Goal: Task Accomplishment & Management: Manage account settings

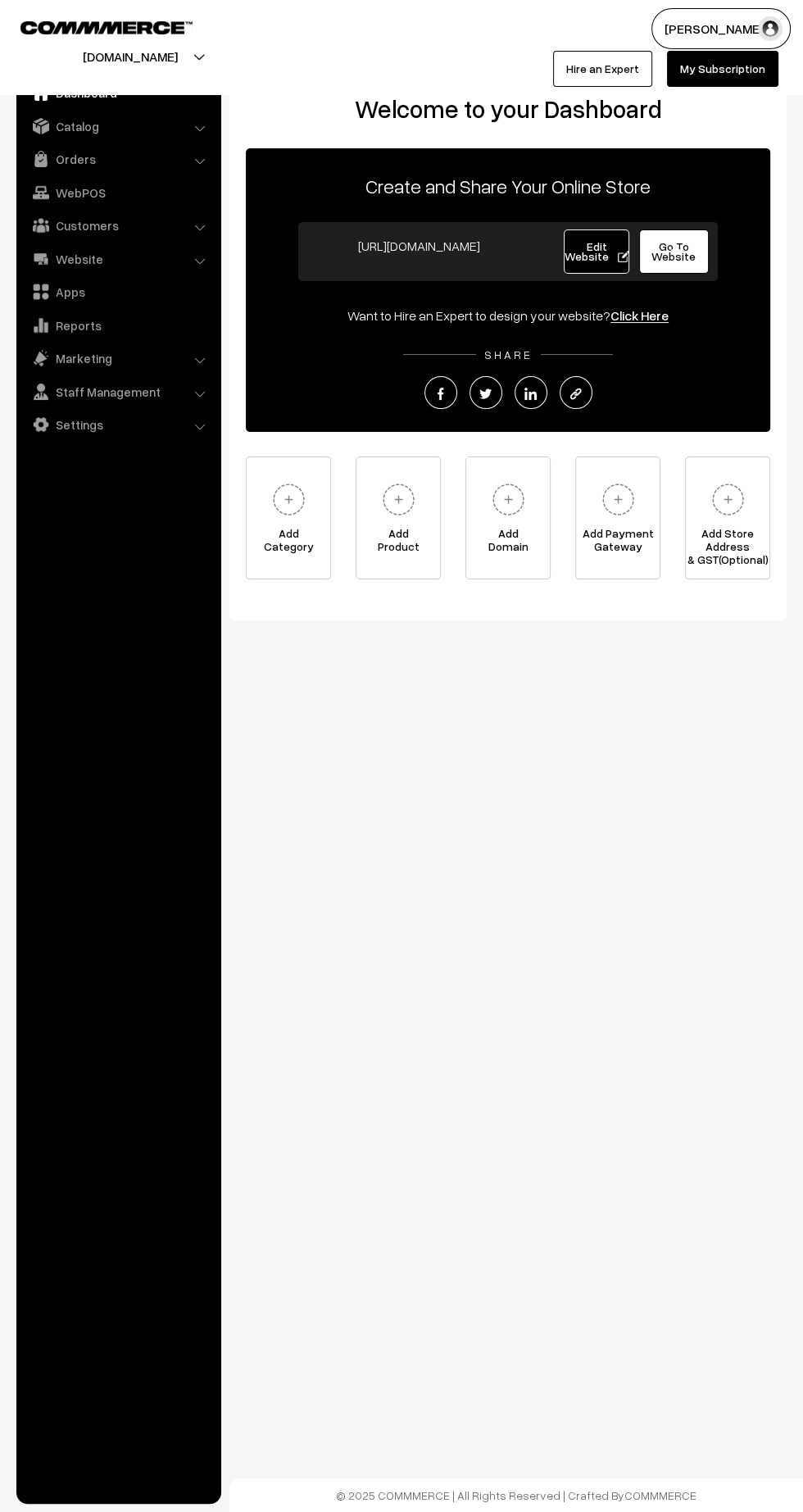
click at [76, 160] on link "Orders" at bounding box center [118, 159] width 195 height 29
click at [73, 181] on link "Orders" at bounding box center [134, 183] width 162 height 17
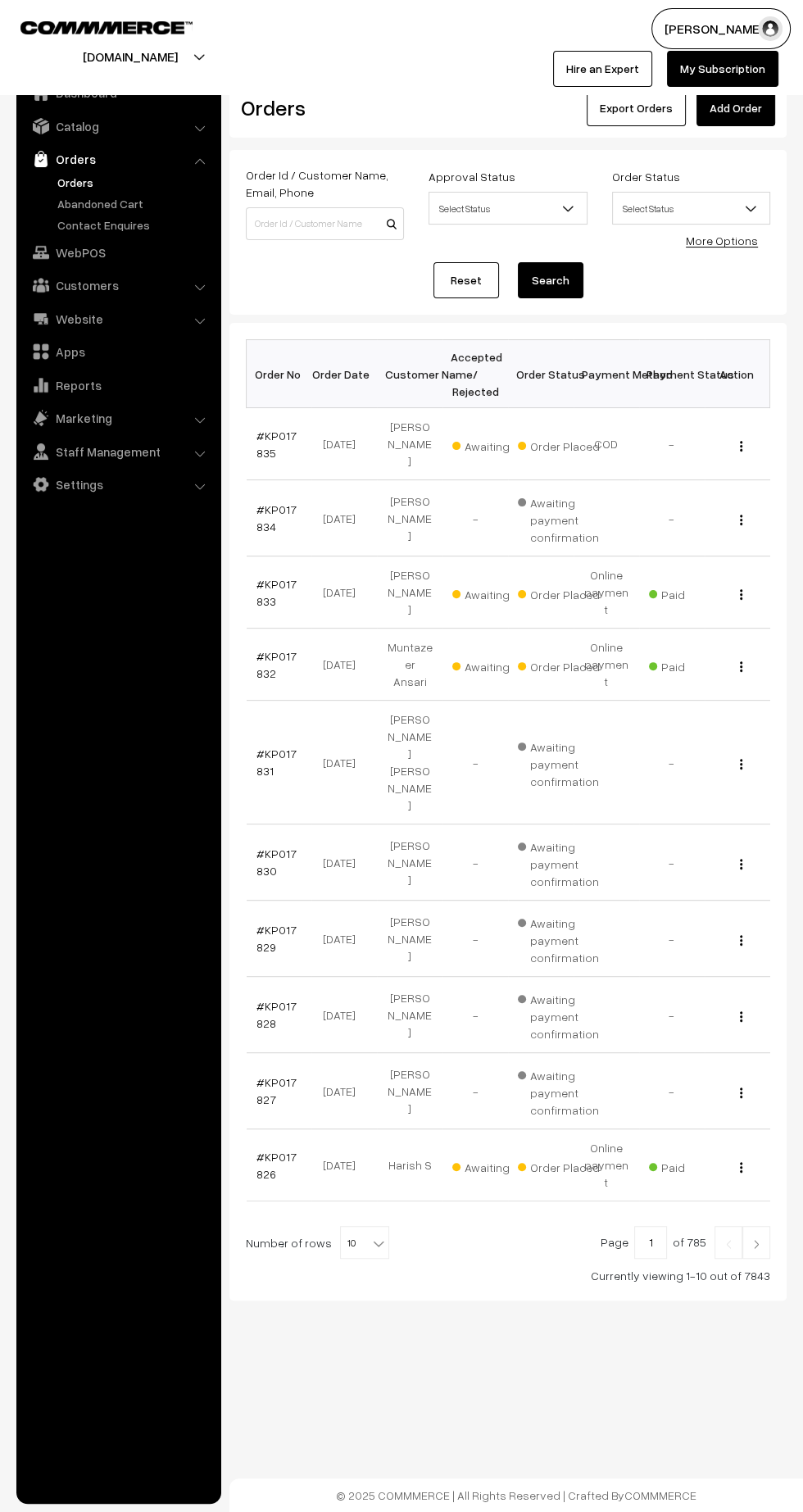
click at [277, 428] on link "#KP017835" at bounding box center [277, 444] width 40 height 31
click at [261, 577] on link "#KP017833" at bounding box center [277, 593] width 40 height 31
click at [258, 649] on link "#KP017832" at bounding box center [277, 664] width 40 height 31
click at [283, 1149] on link "#KP017826" at bounding box center [277, 1165] width 40 height 31
click at [756, 1239] on img at bounding box center [756, 1243] width 15 height 9
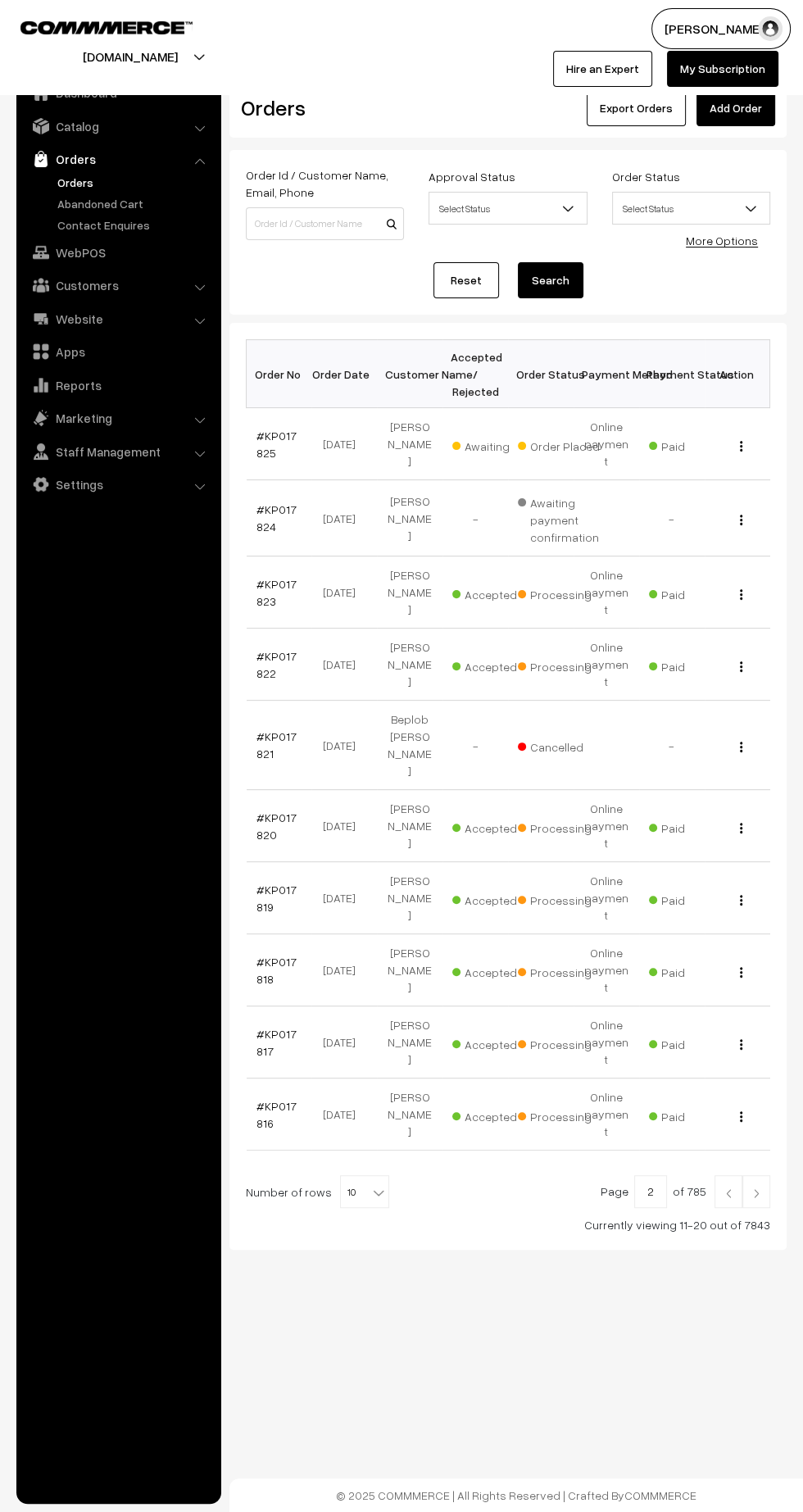
click at [271, 428] on link "#KP017825" at bounding box center [277, 444] width 40 height 31
click at [260, 577] on link "#KP017823" at bounding box center [277, 593] width 40 height 31
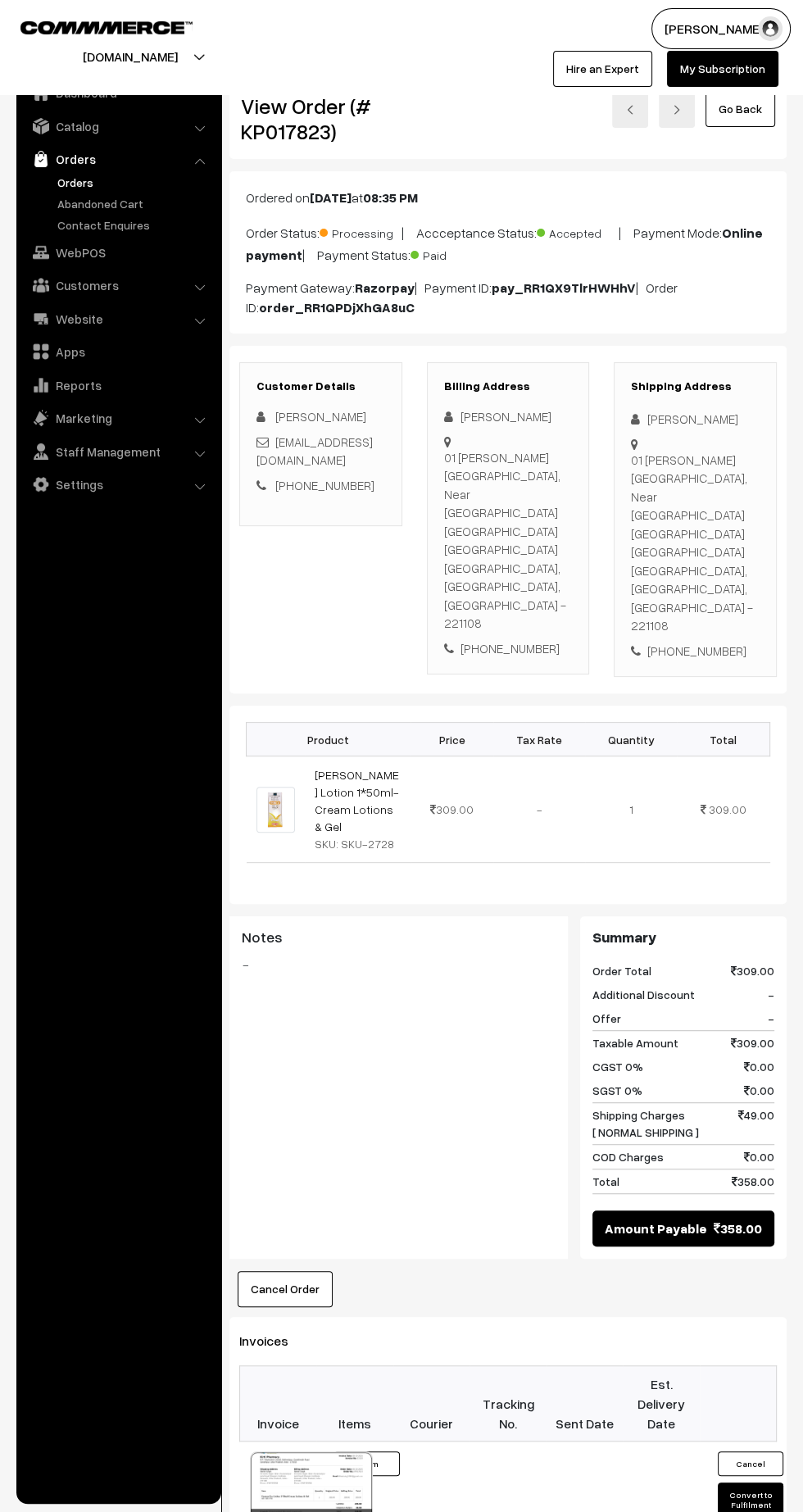
click at [358, 1511] on icon at bounding box center [358, 1524] width 9 height 10
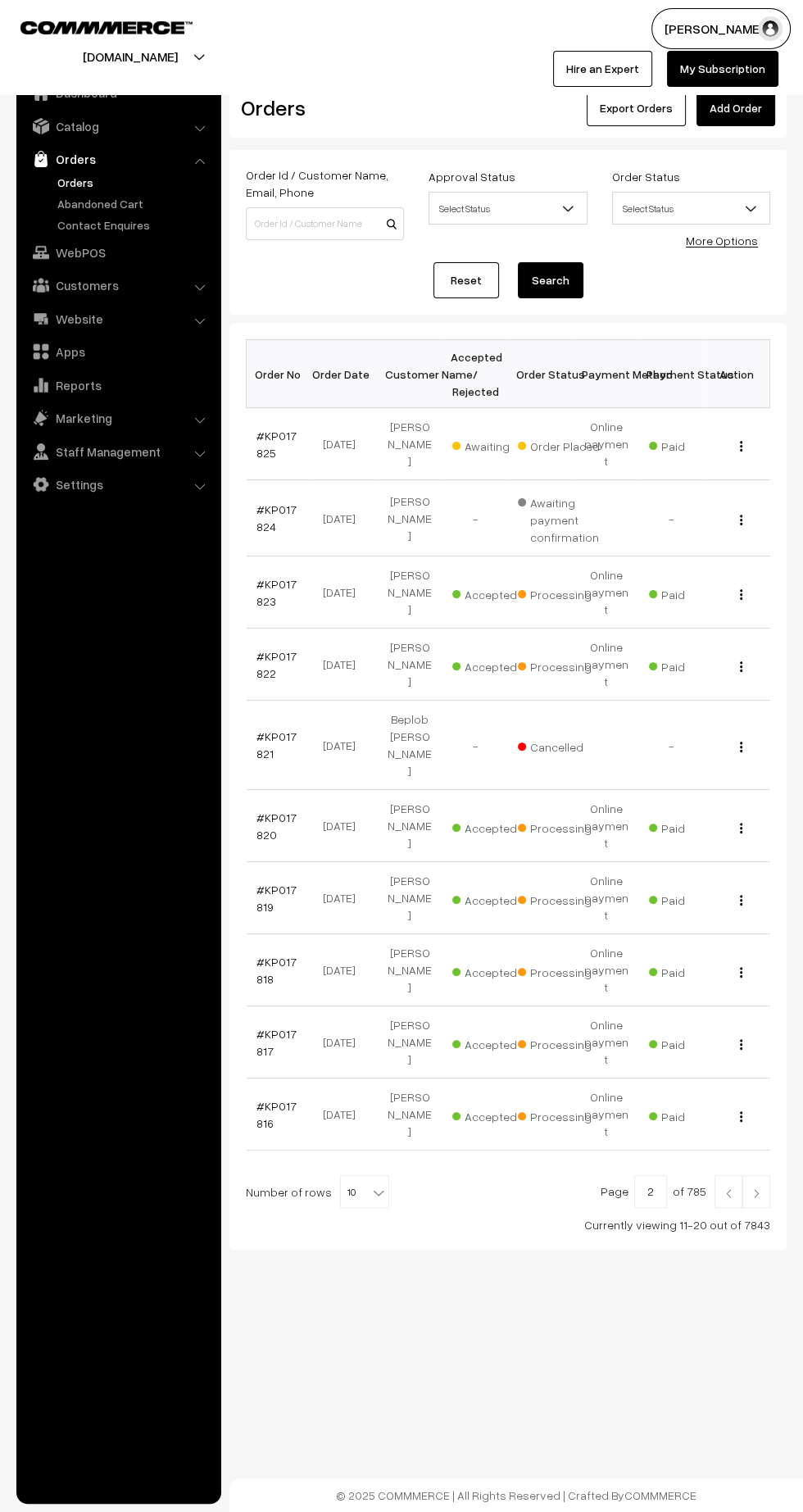
click at [261, 649] on link "#KP017822" at bounding box center [277, 664] width 40 height 31
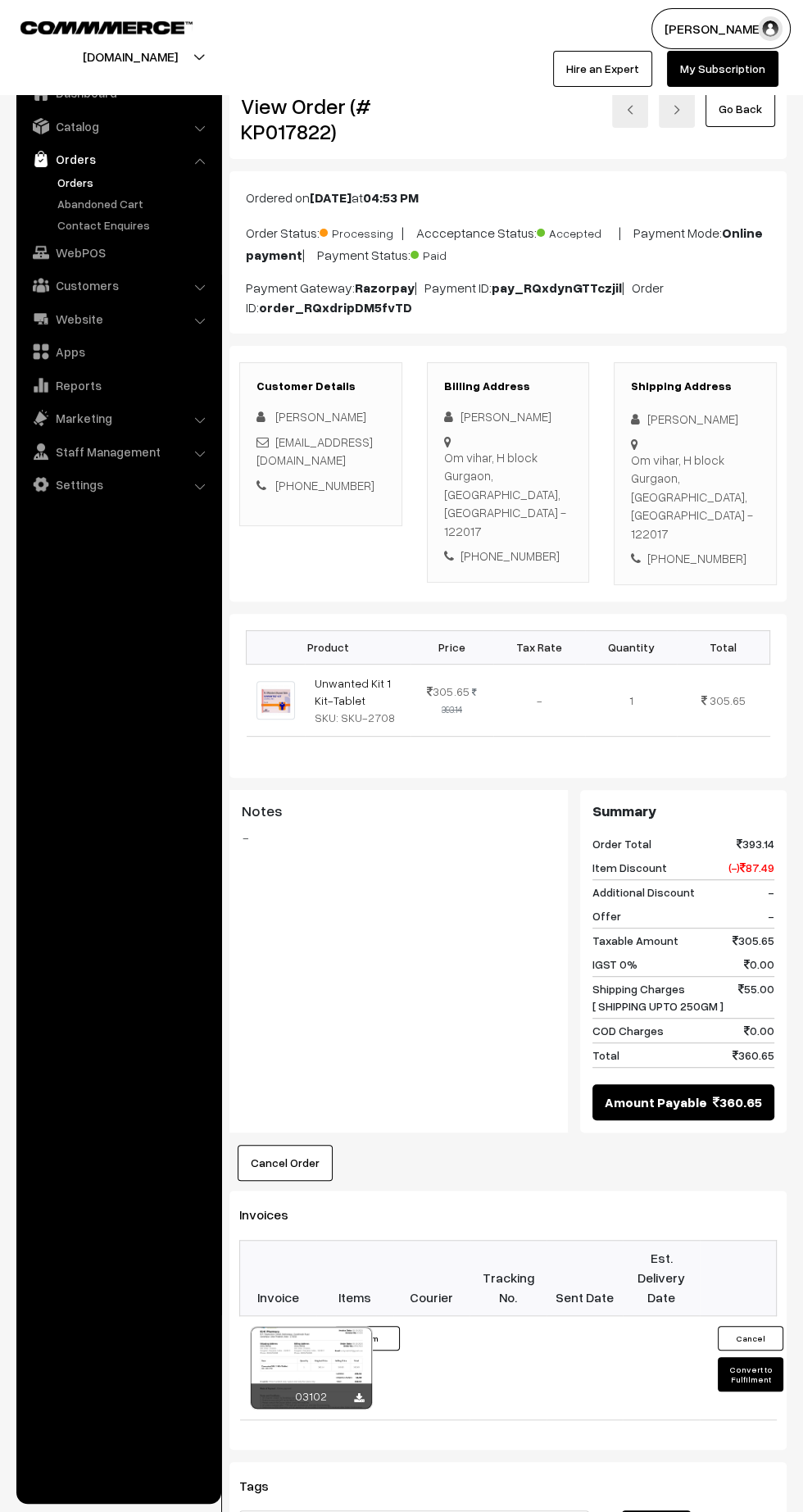
click at [358, 1393] on icon at bounding box center [358, 1398] width 9 height 10
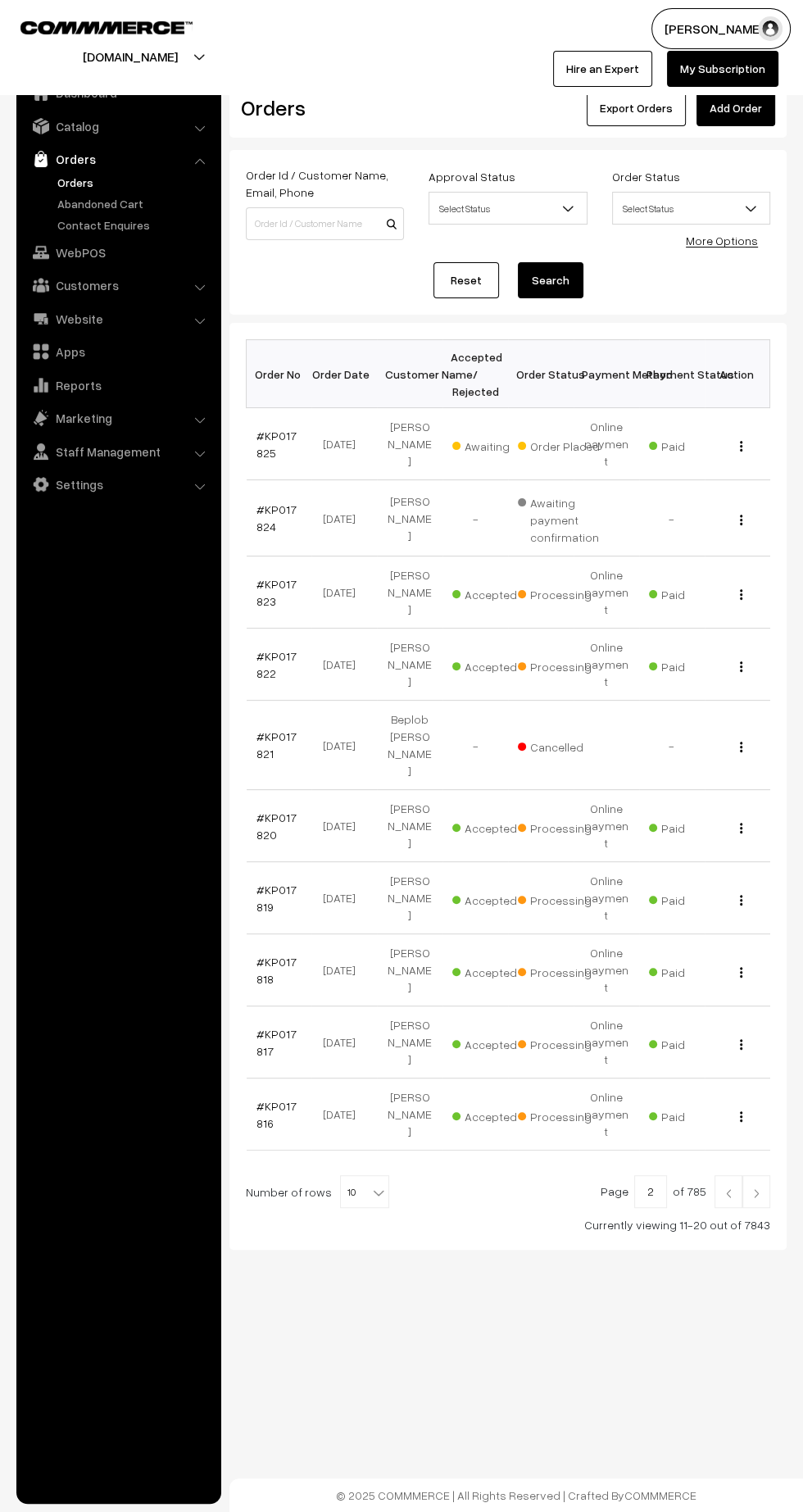
click at [275, 811] on link "#KP017820" at bounding box center [277, 826] width 40 height 31
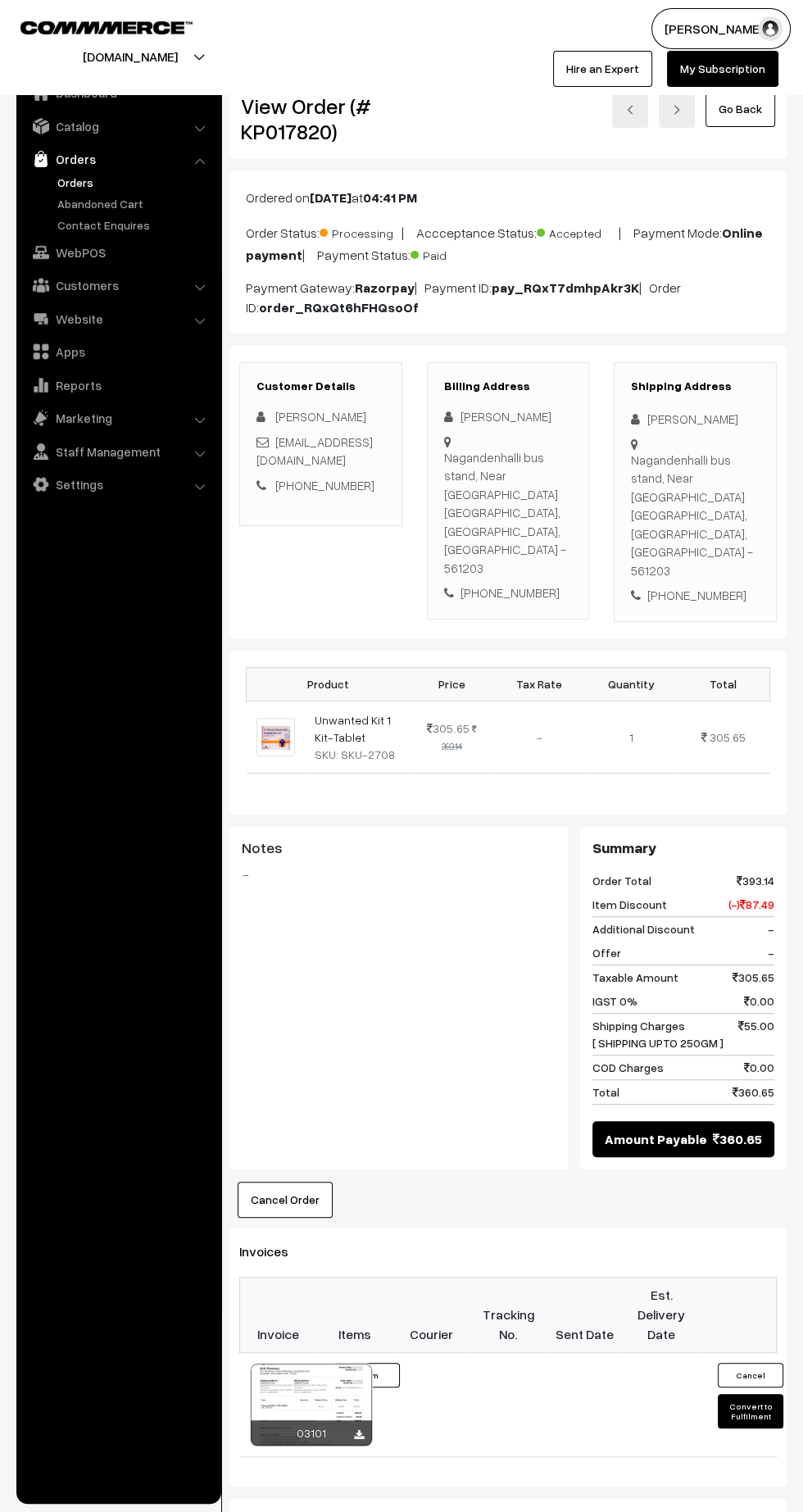
click at [361, 1430] on icon at bounding box center [358, 1435] width 9 height 10
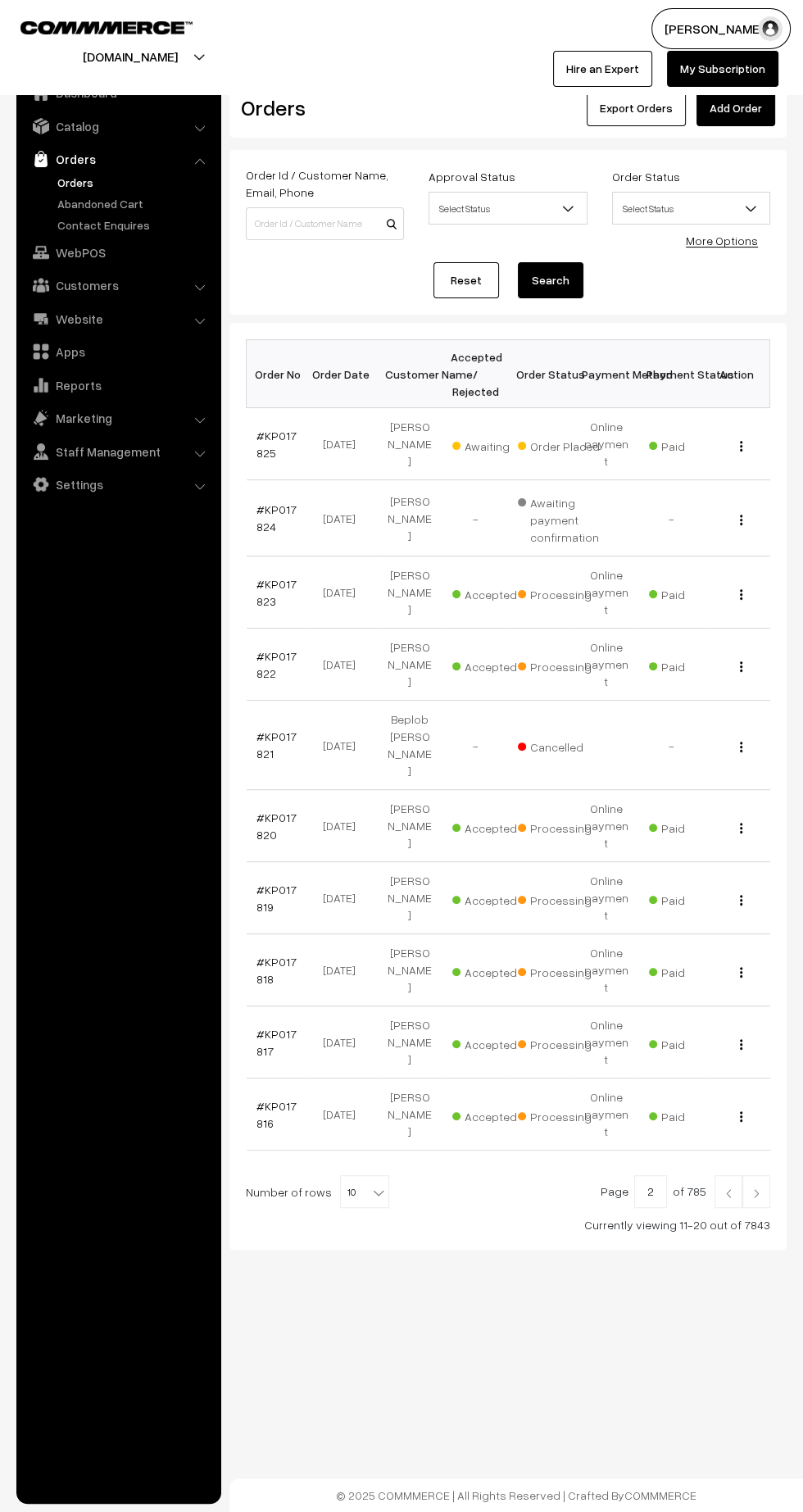
click at [277, 882] on link "#KP017819" at bounding box center [277, 898] width 40 height 31
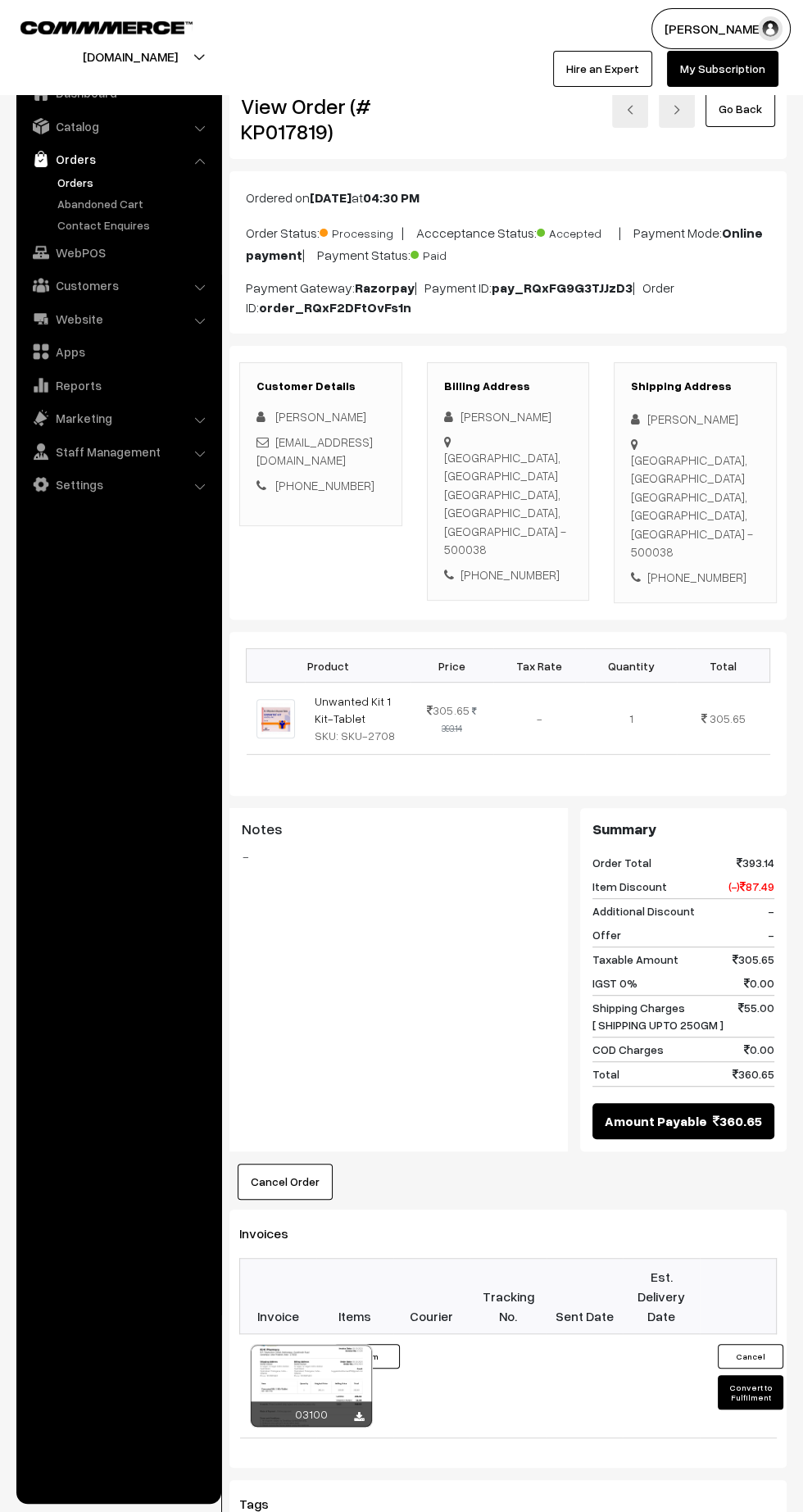
click at [358, 1412] on icon at bounding box center [358, 1417] width 9 height 10
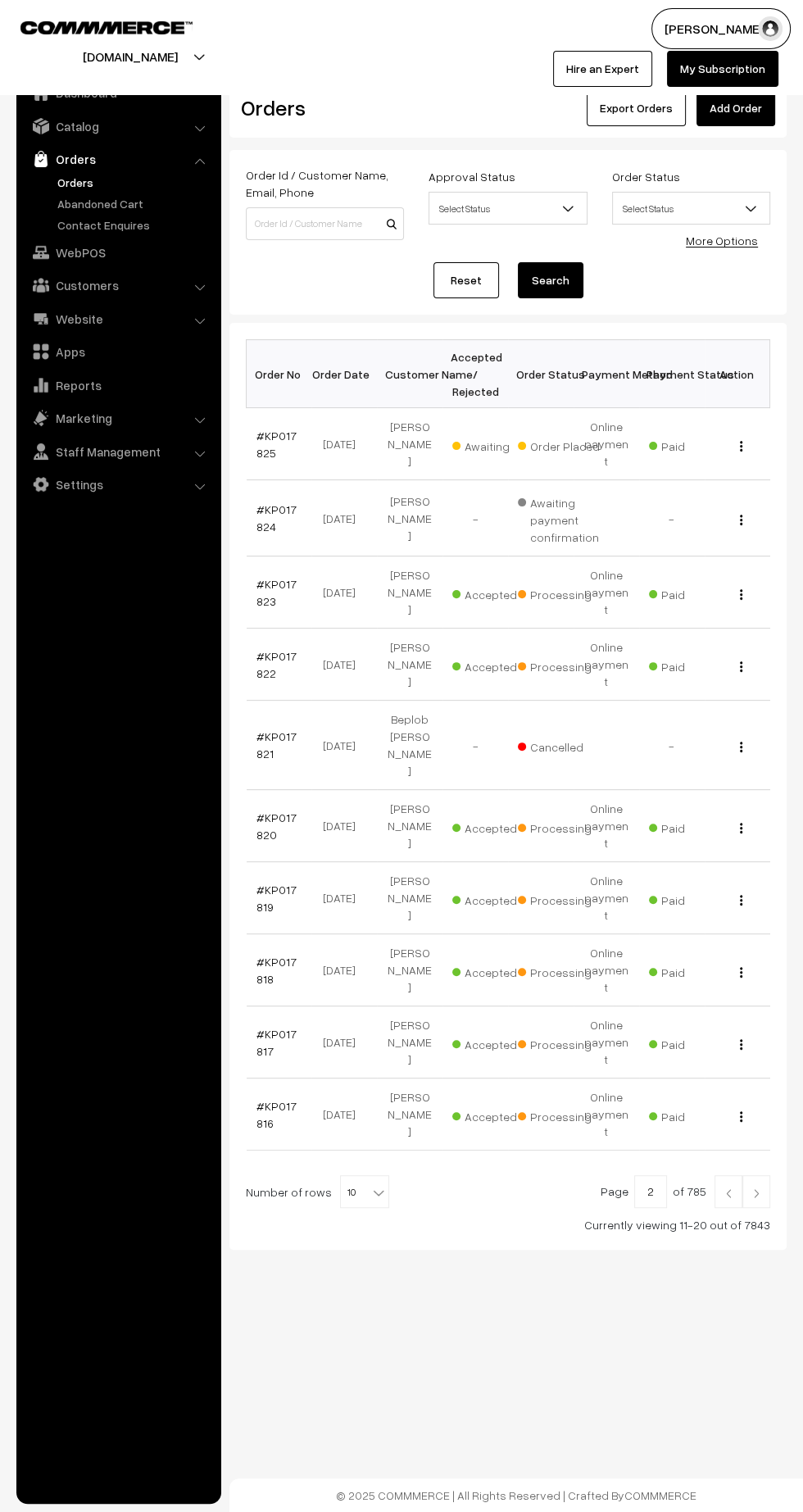
click at [275, 955] on link "#KP017818" at bounding box center [277, 970] width 40 height 31
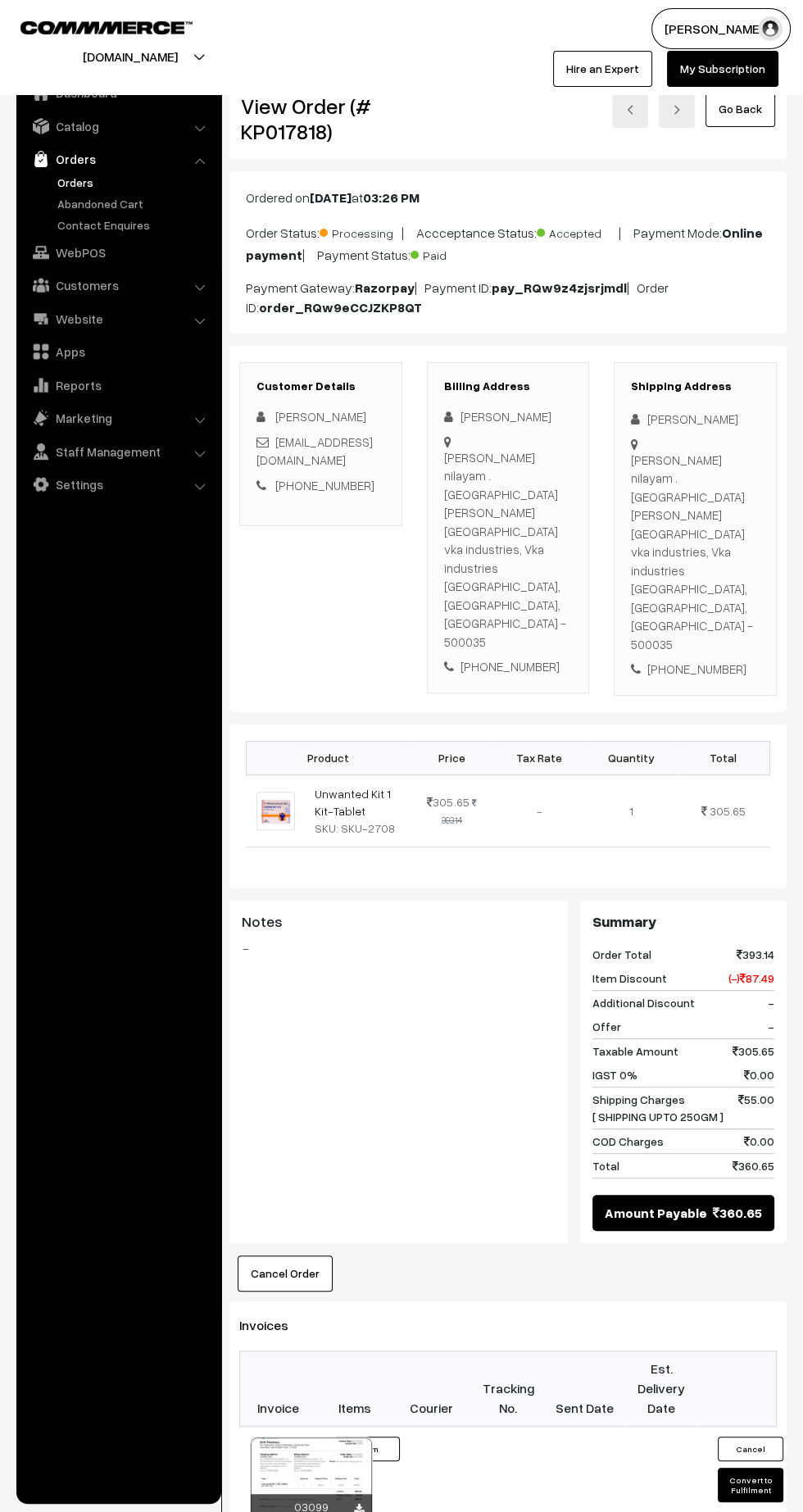
click at [358, 1503] on icon at bounding box center [358, 1509] width 9 height 10
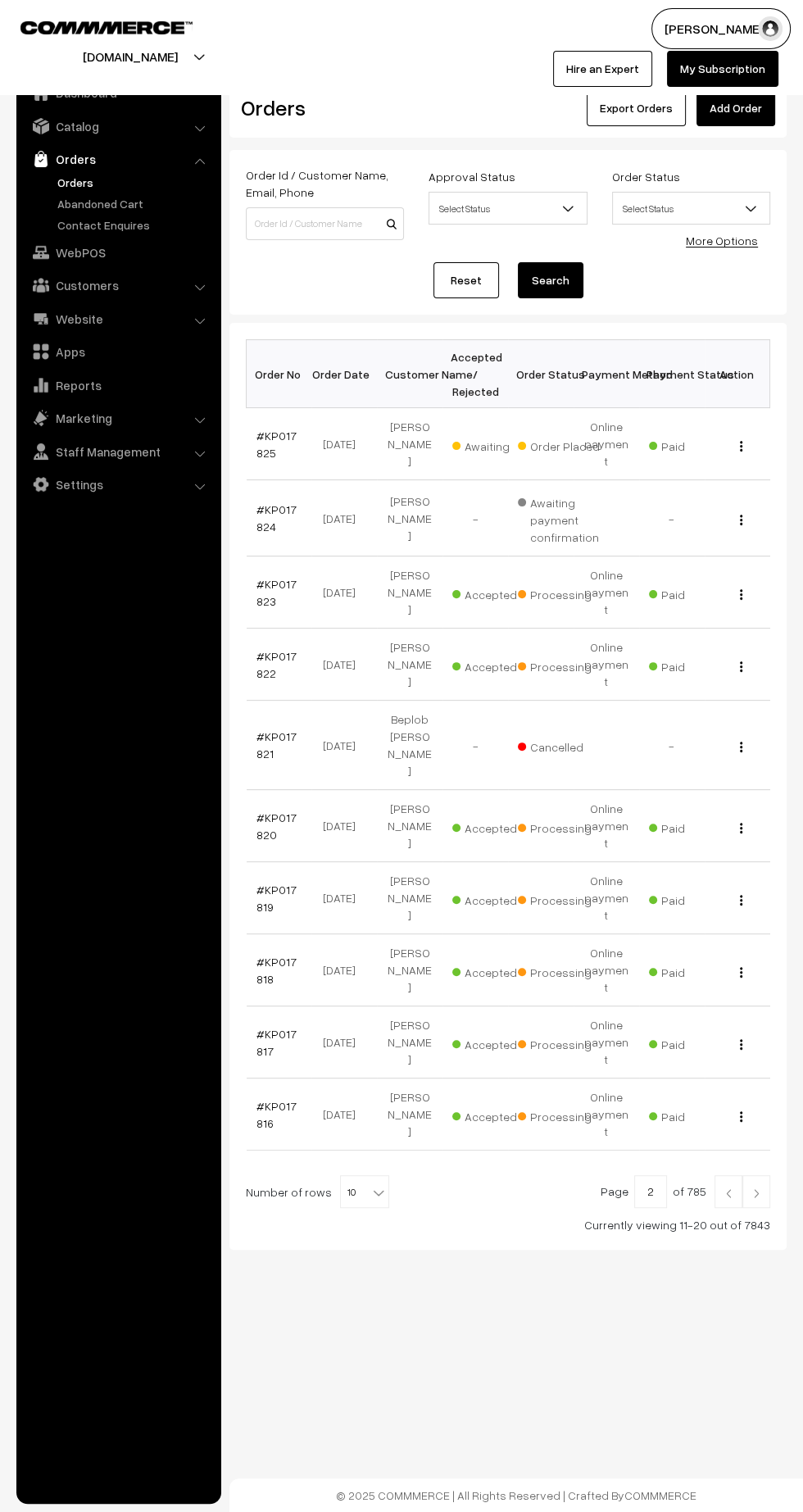
click at [263, 1027] on link "#KP017817" at bounding box center [277, 1042] width 40 height 31
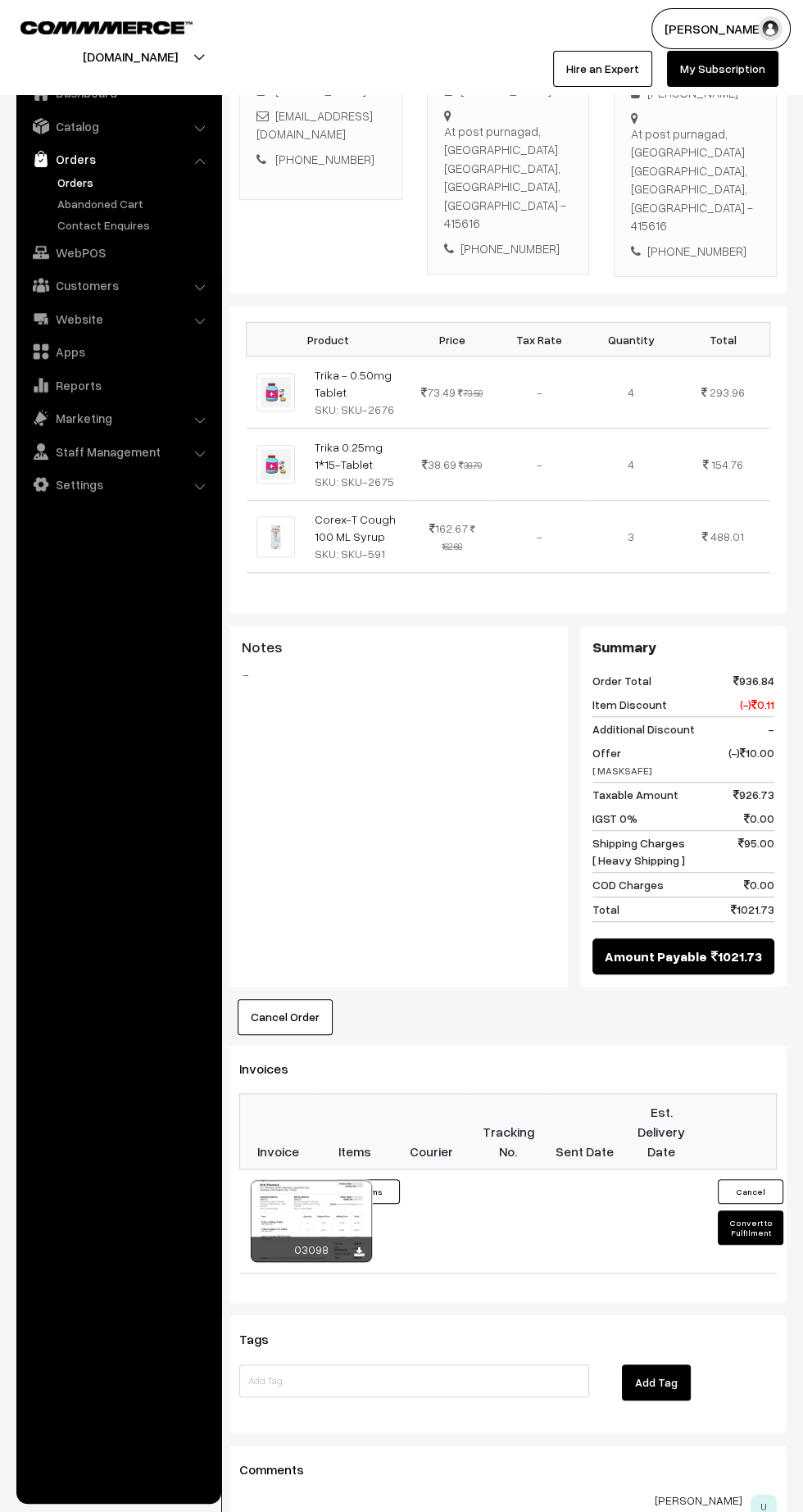
scroll to position [327, 0]
click at [358, 1248] on icon at bounding box center [358, 1253] width 9 height 10
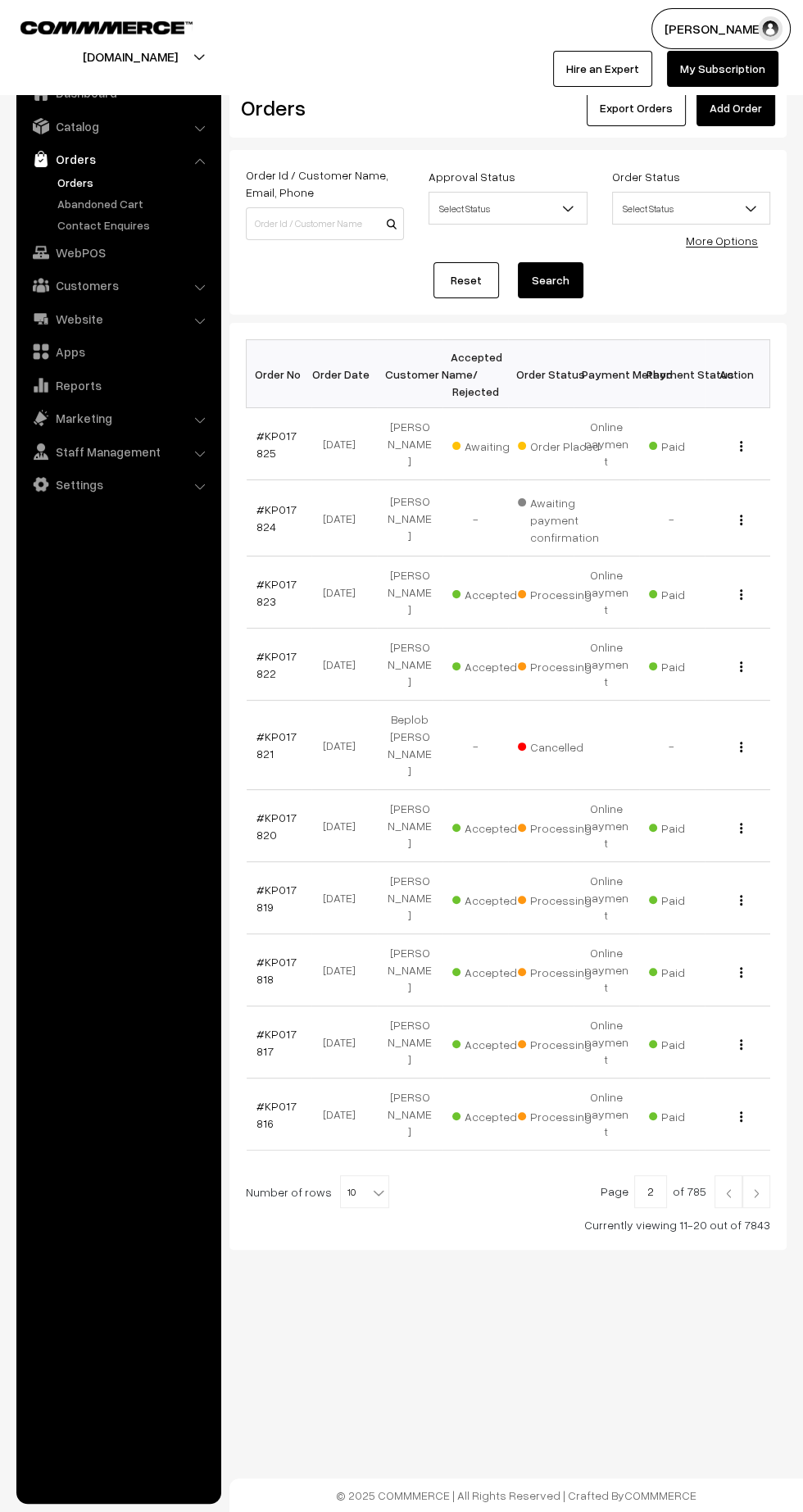
click at [258, 1099] on link "#KP017816" at bounding box center [277, 1115] width 40 height 31
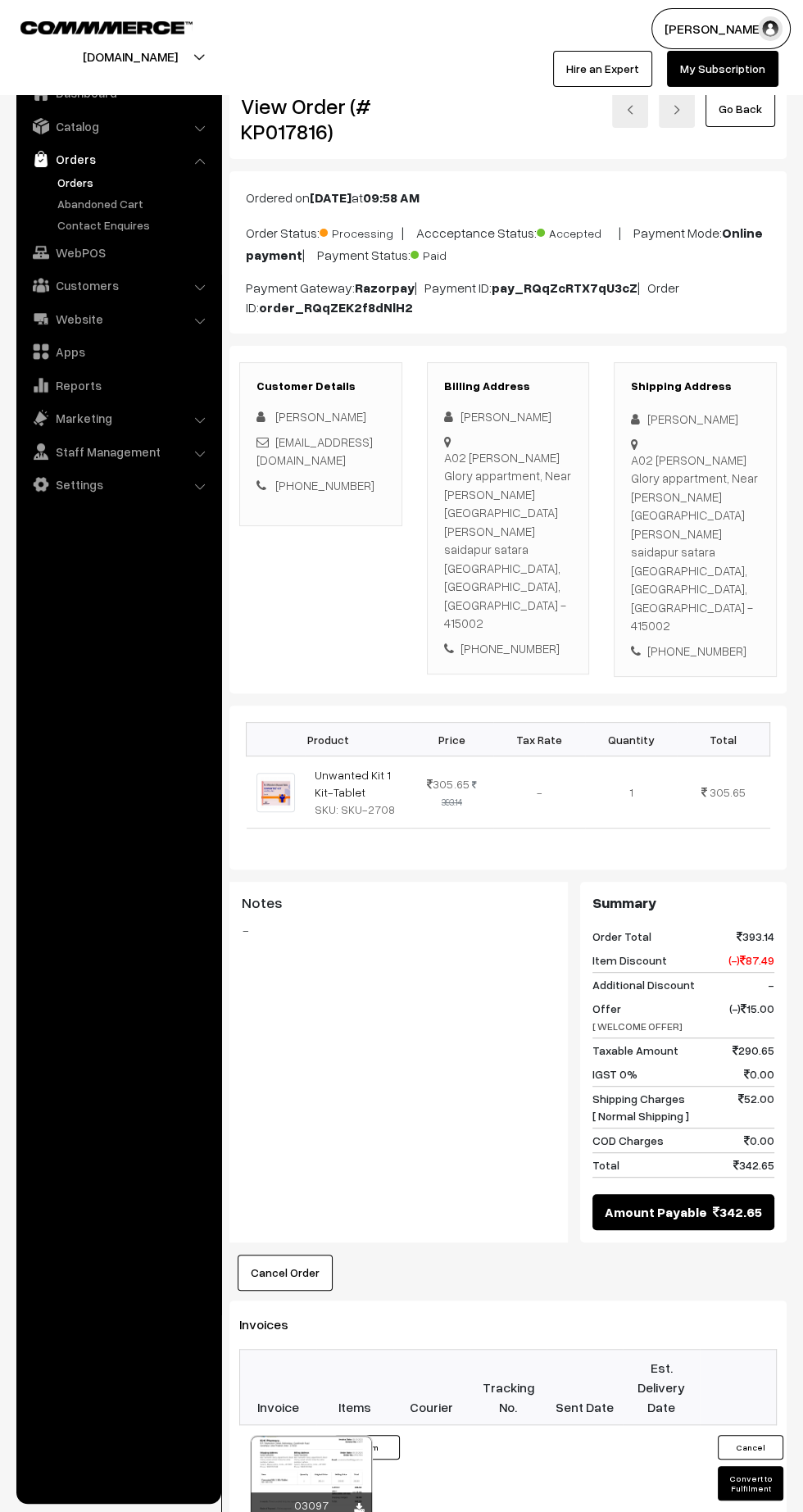
click at [358, 1503] on icon at bounding box center [358, 1508] width 9 height 10
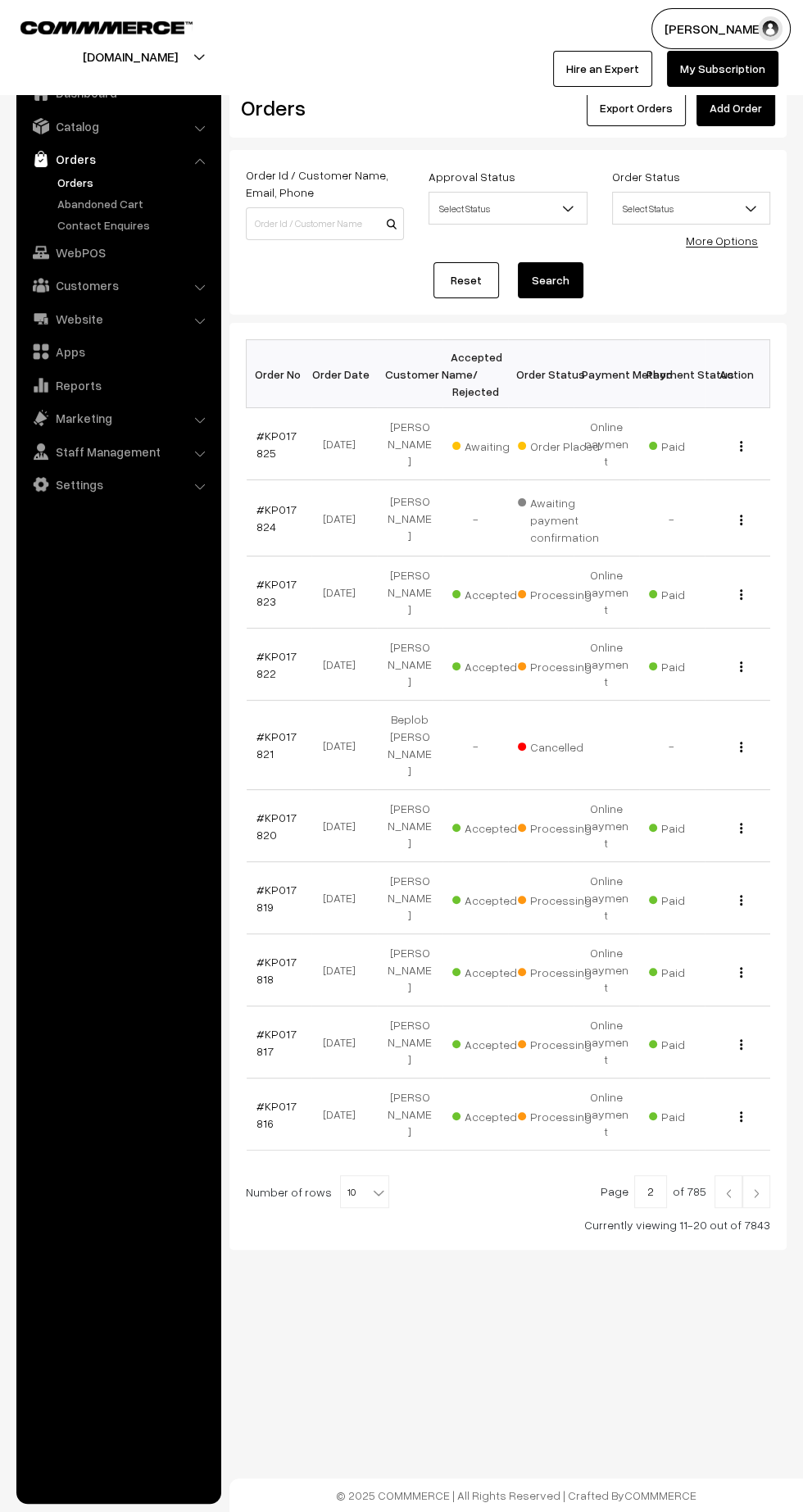
click at [756, 1175] on link at bounding box center [756, 1192] width 28 height 33
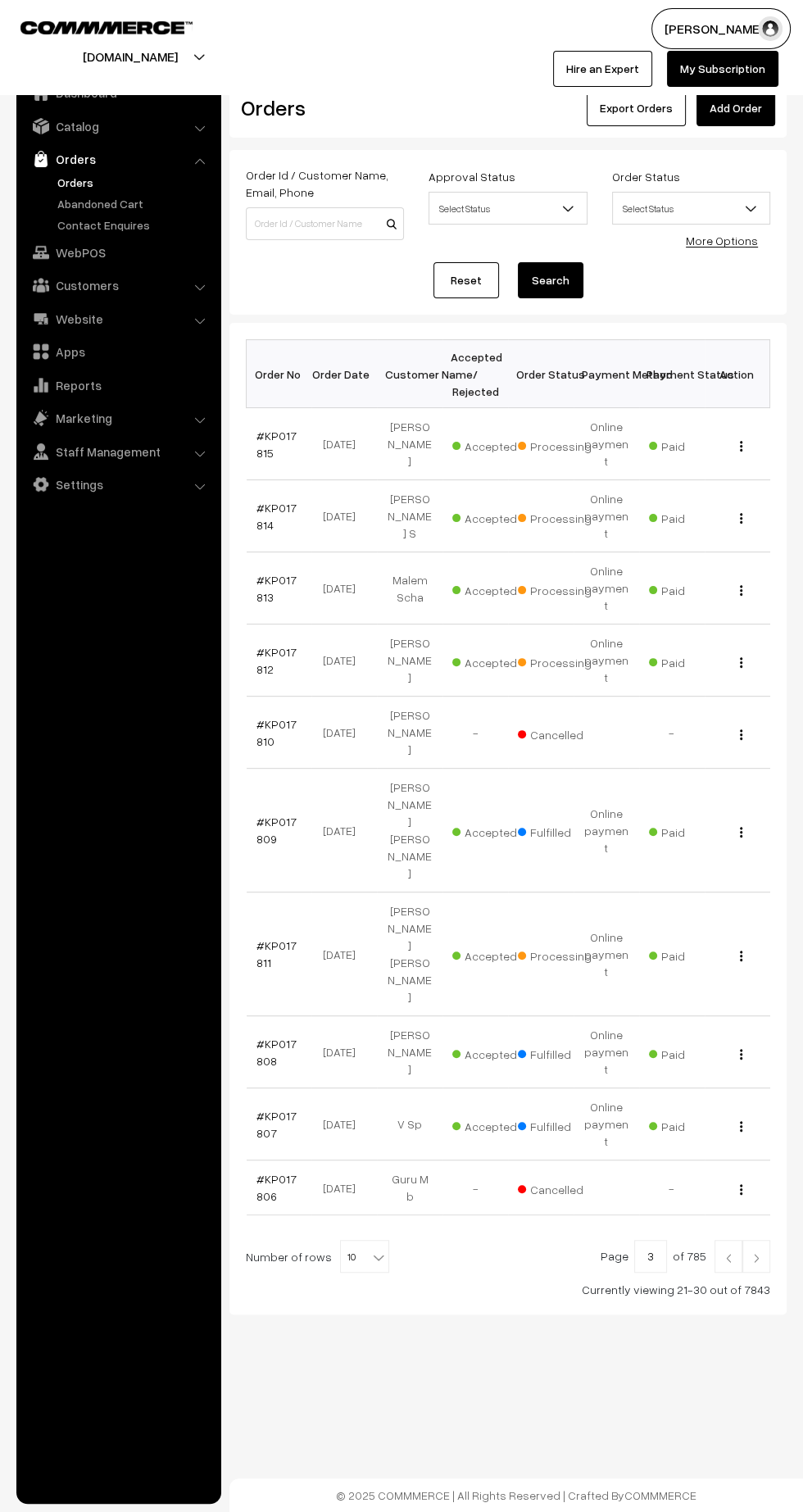
click at [277, 428] on link "#KP017815" at bounding box center [277, 444] width 40 height 31
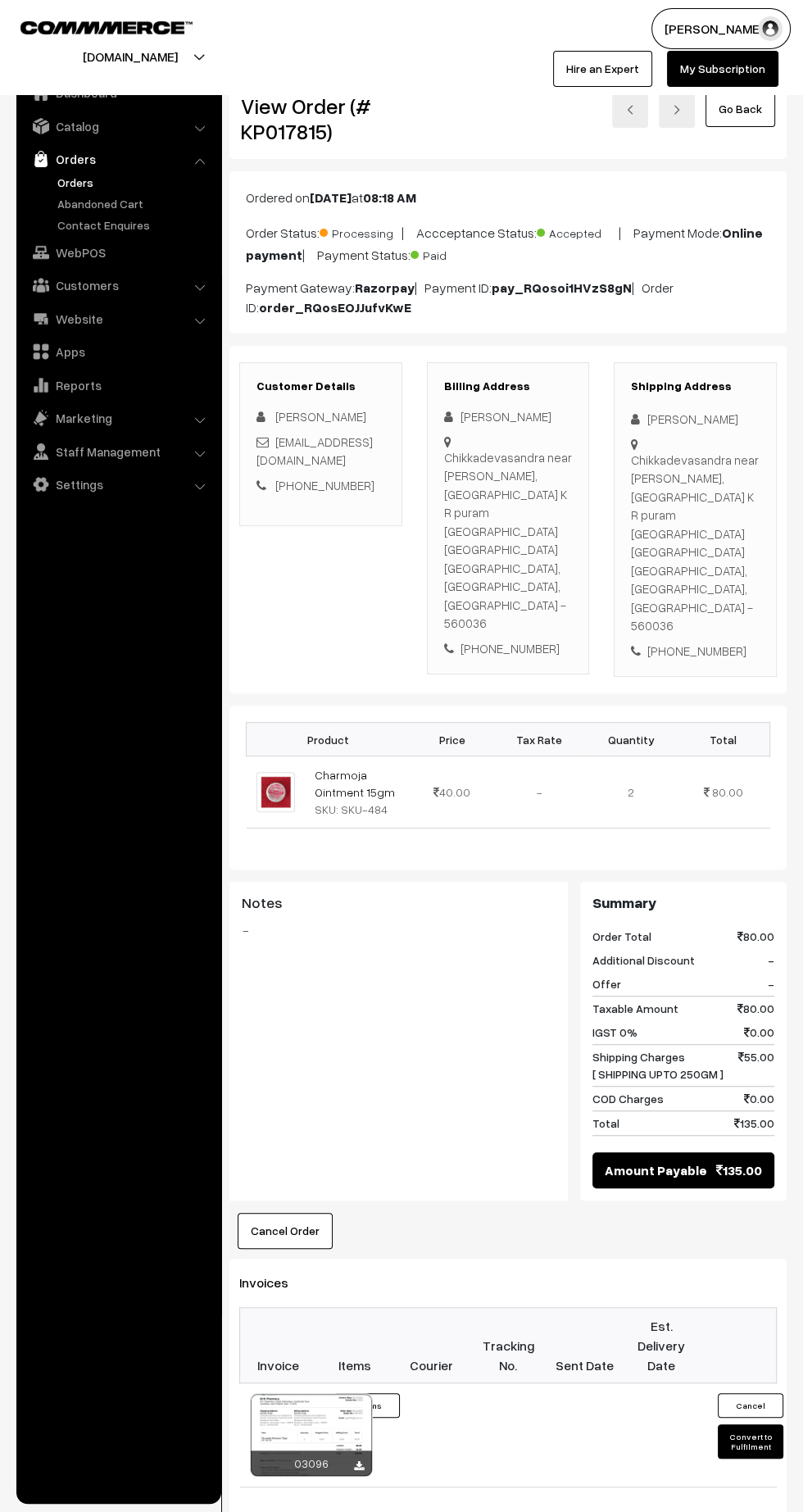
click at [358, 1461] on icon at bounding box center [358, 1466] width 9 height 10
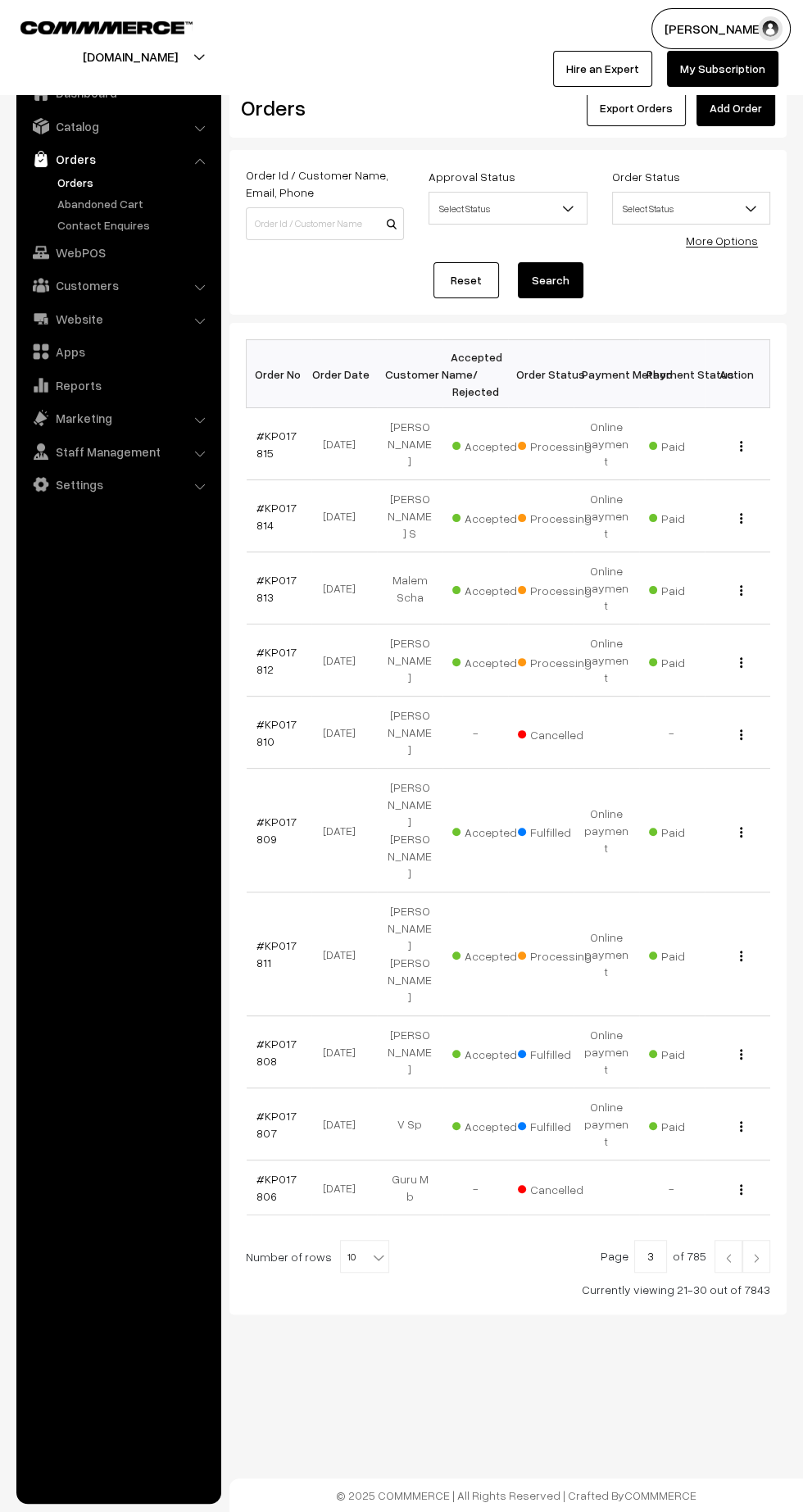
click at [260, 501] on link "#KP017814" at bounding box center [277, 516] width 40 height 31
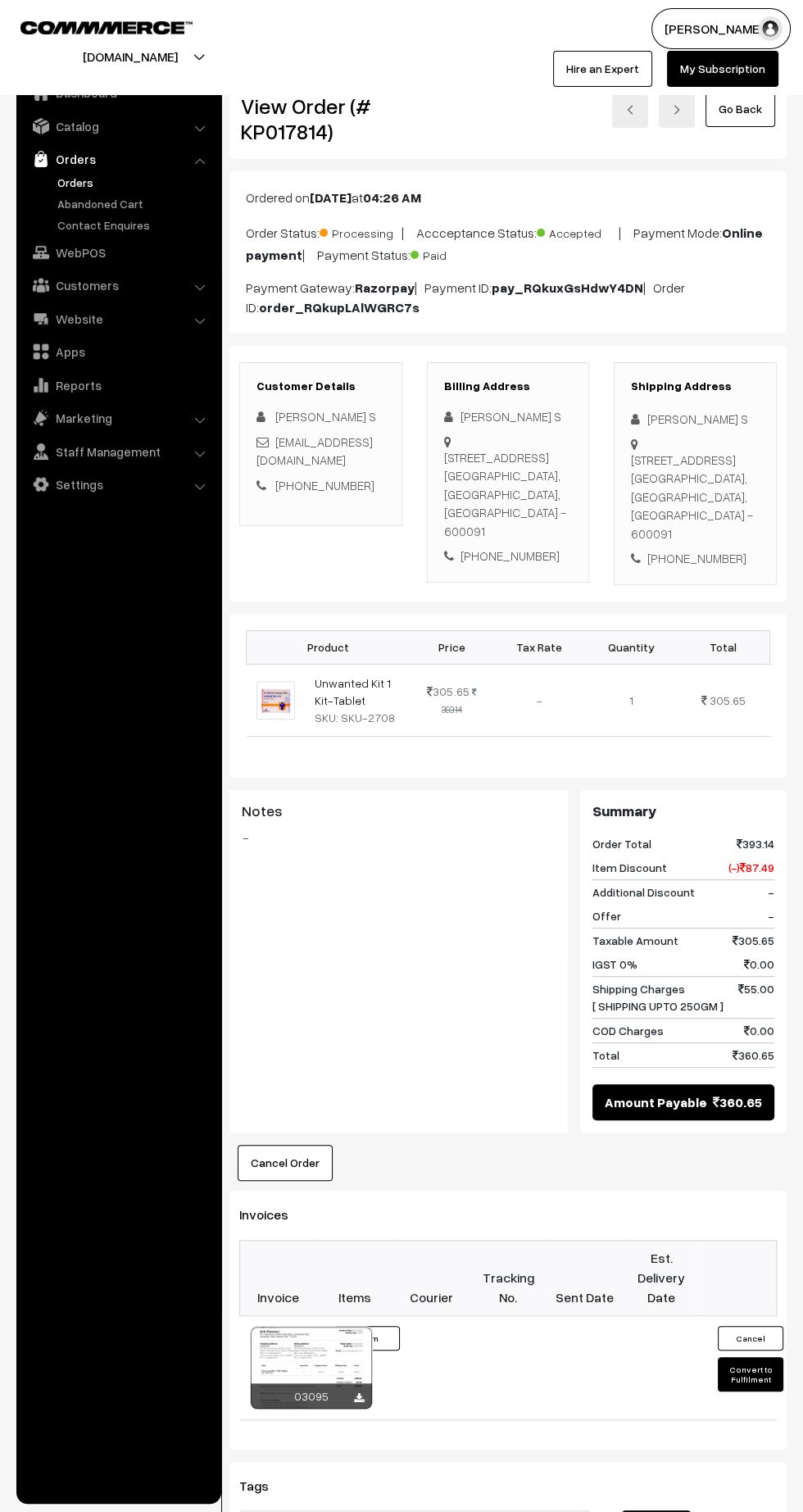
click at [358, 1403] on icon at bounding box center [358, 1398] width 9 height 10
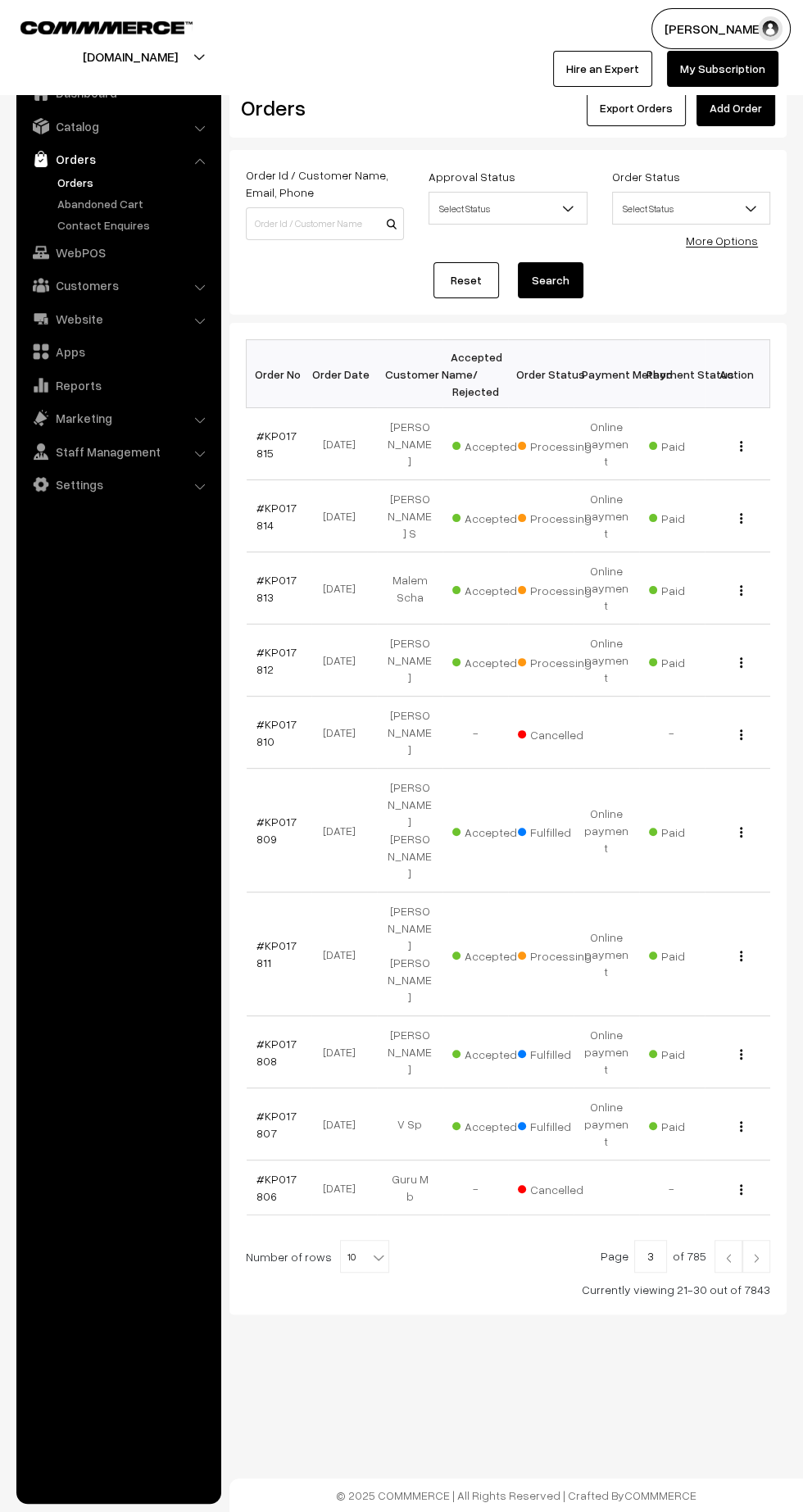
click at [258, 573] on link "#KP017813" at bounding box center [277, 588] width 40 height 31
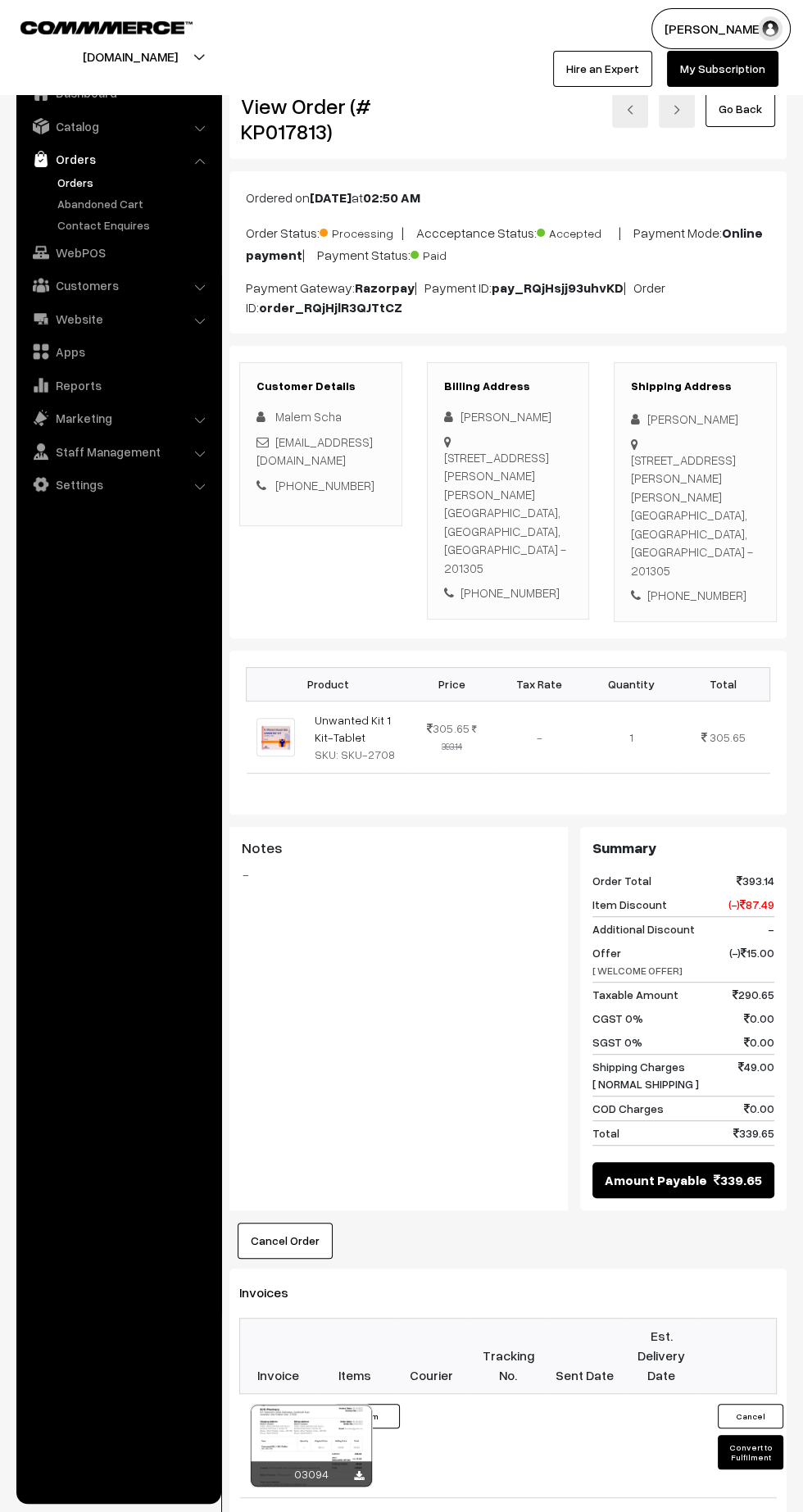
click at [358, 1471] on icon at bounding box center [358, 1476] width 9 height 10
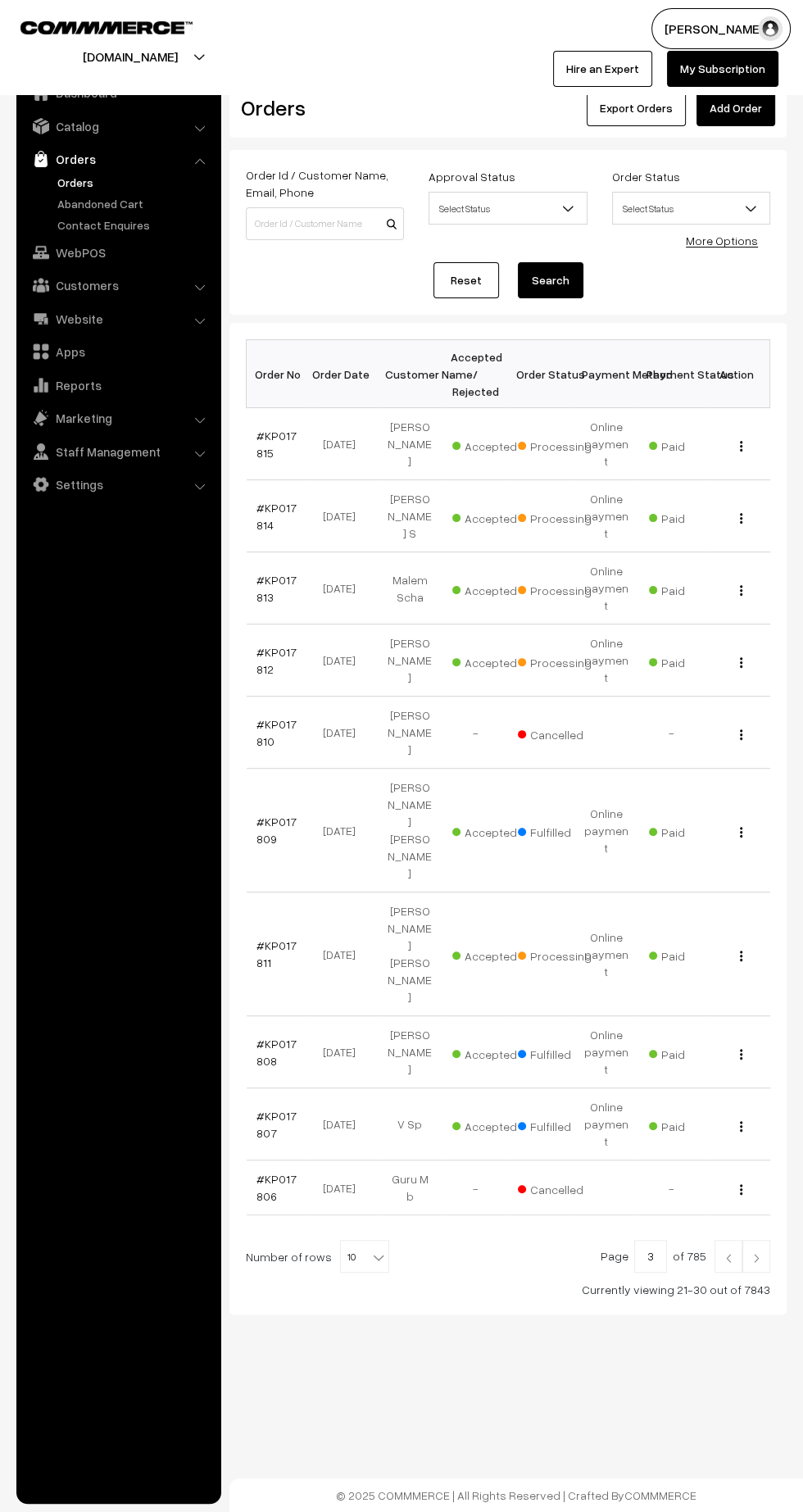
click at [272, 645] on link "#KP017812" at bounding box center [277, 661] width 40 height 31
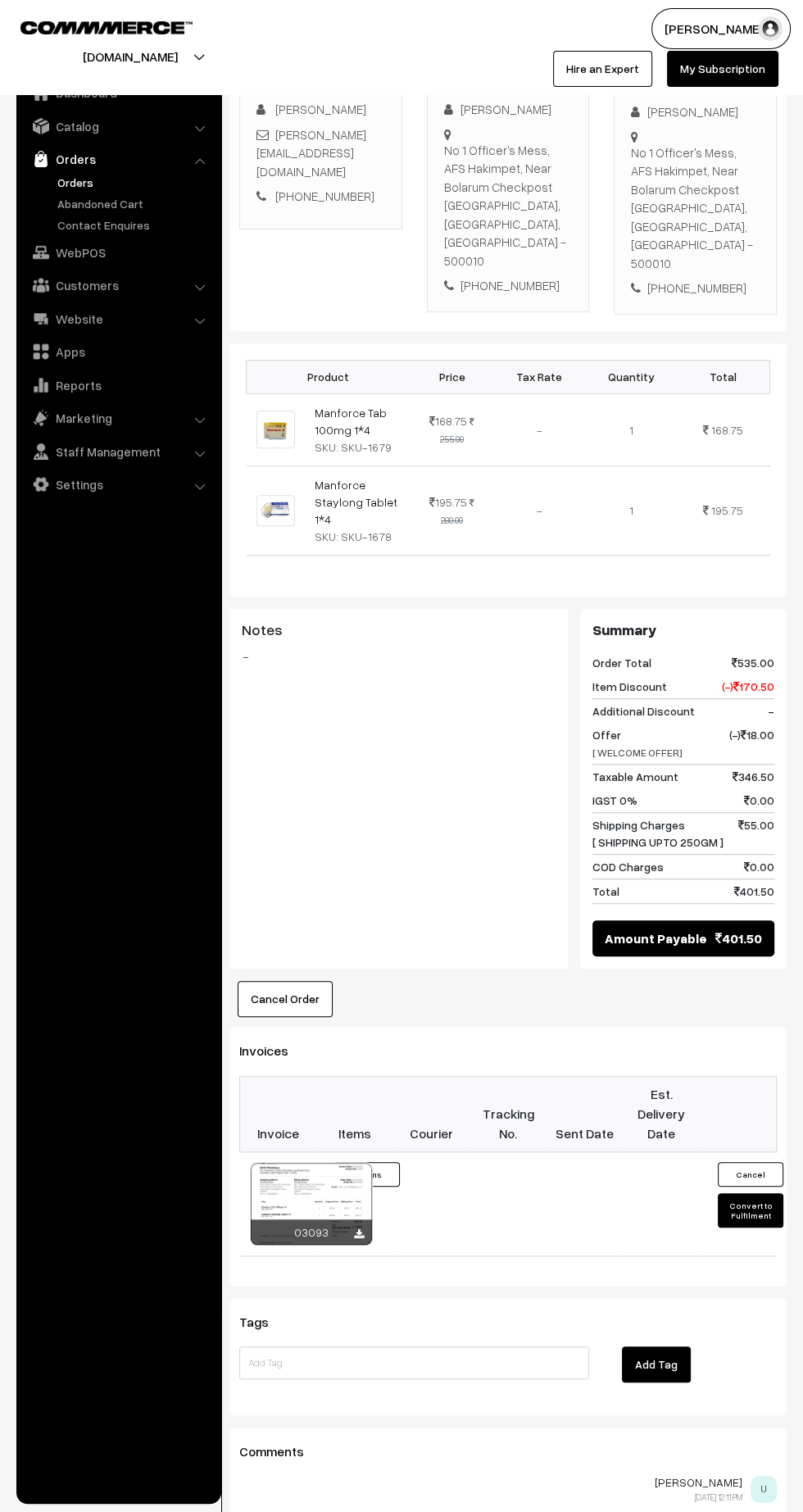
scroll to position [297, 0]
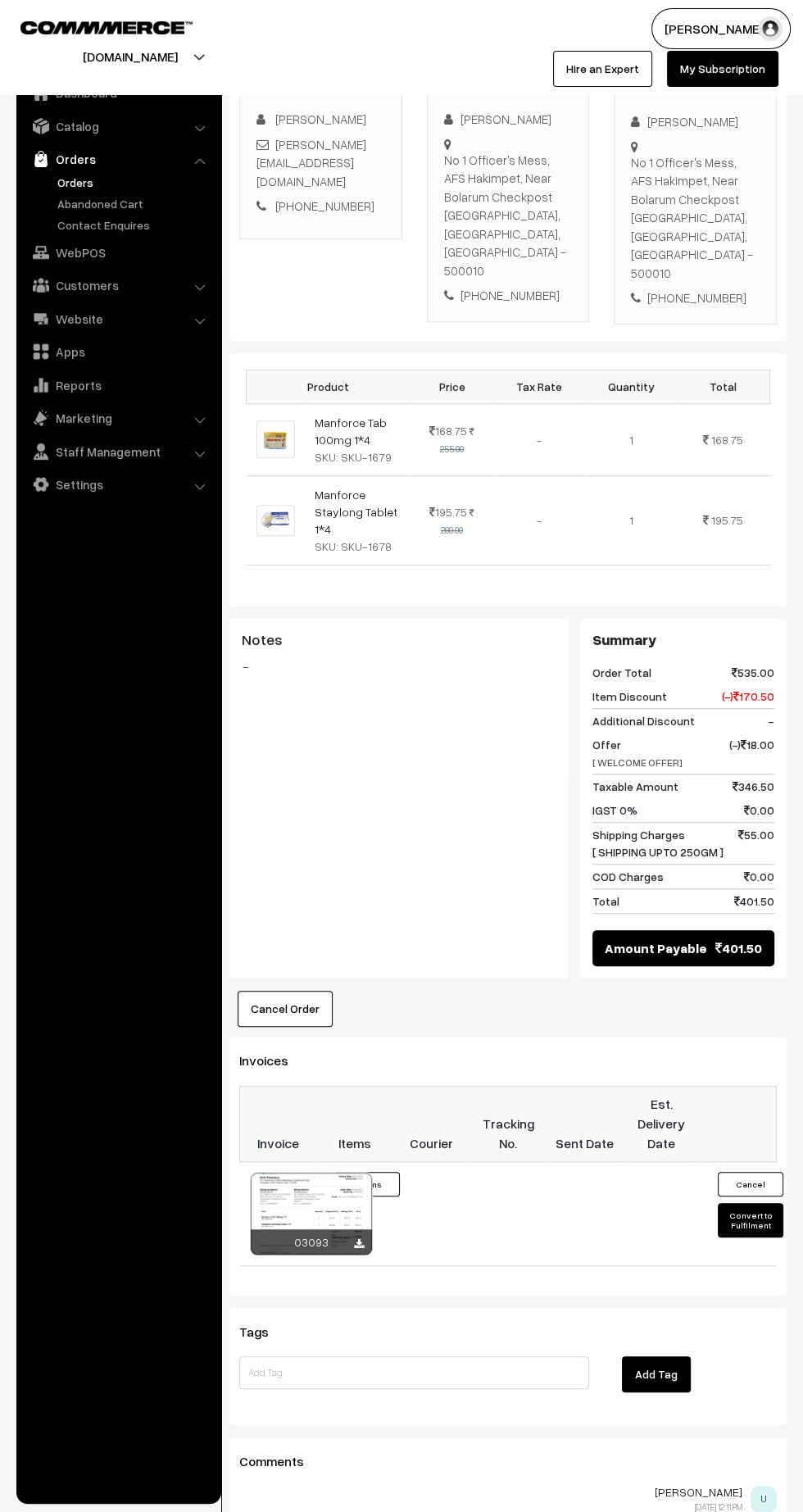
click at [360, 1239] on icon at bounding box center [358, 1244] width 9 height 10
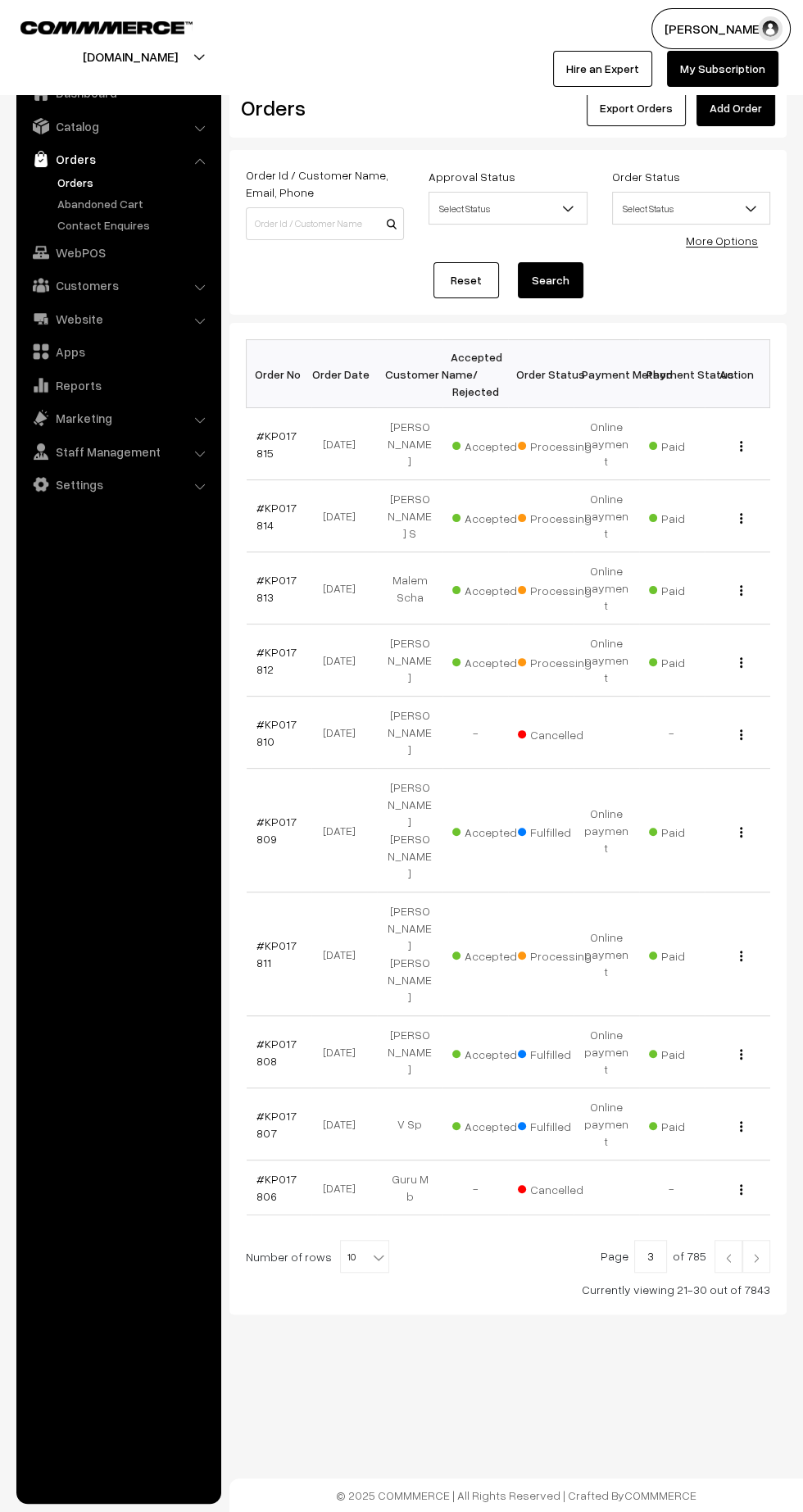
click at [258, 938] on link "#KP017811" at bounding box center [277, 954] width 40 height 31
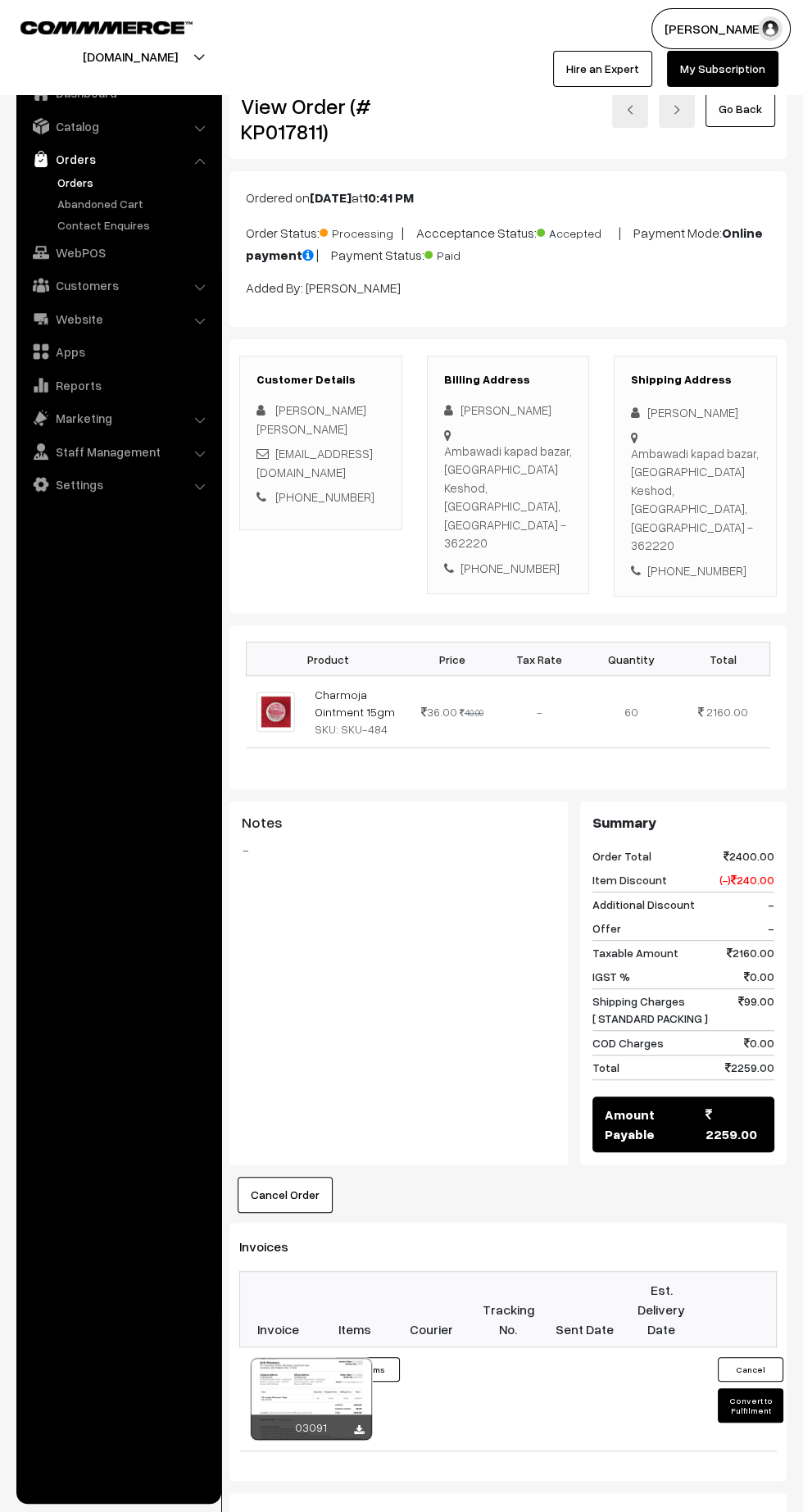
click at [359, 1425] on icon at bounding box center [358, 1430] width 9 height 10
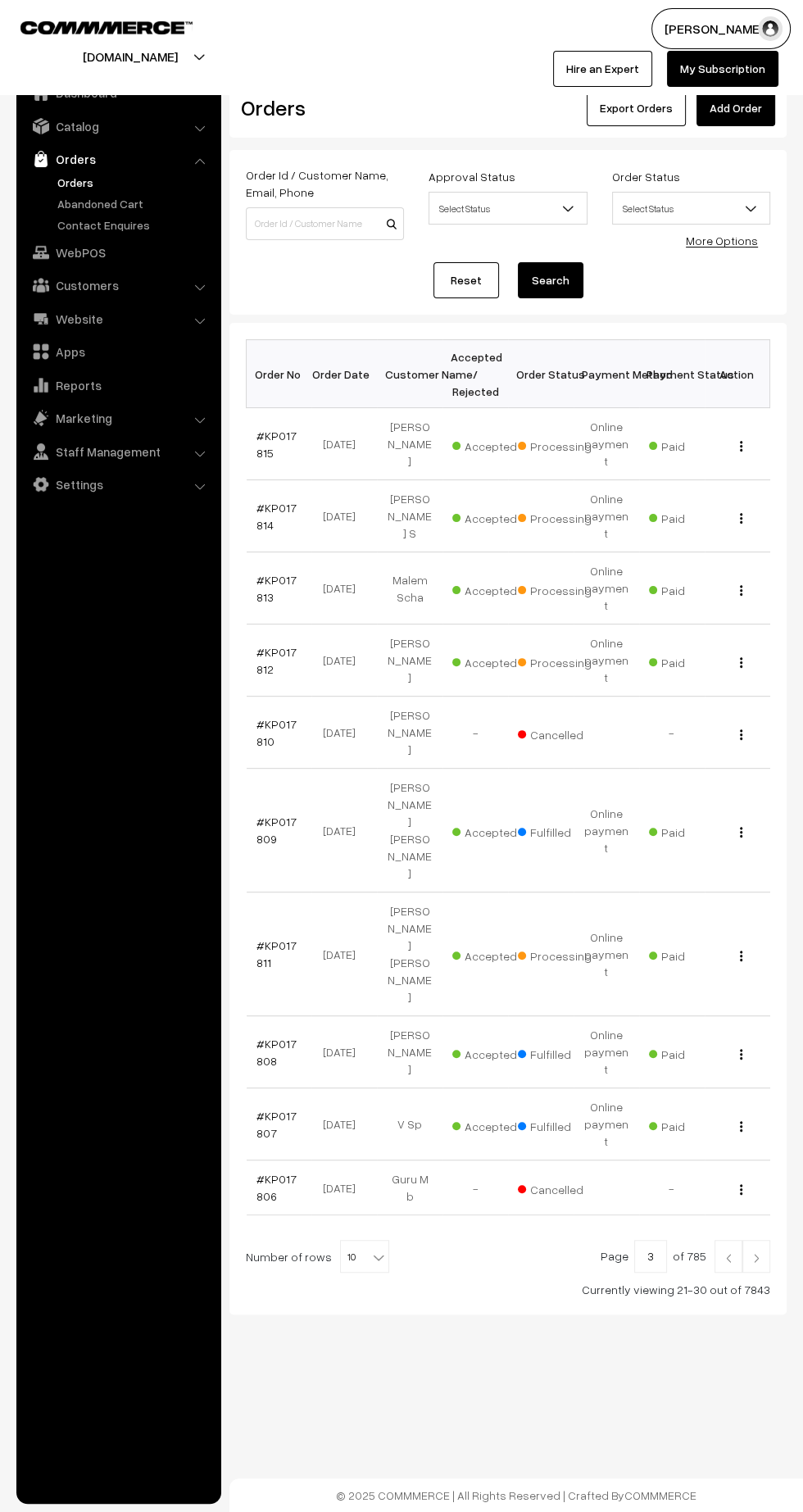
click at [756, 1253] on img at bounding box center [756, 1257] width 15 height 9
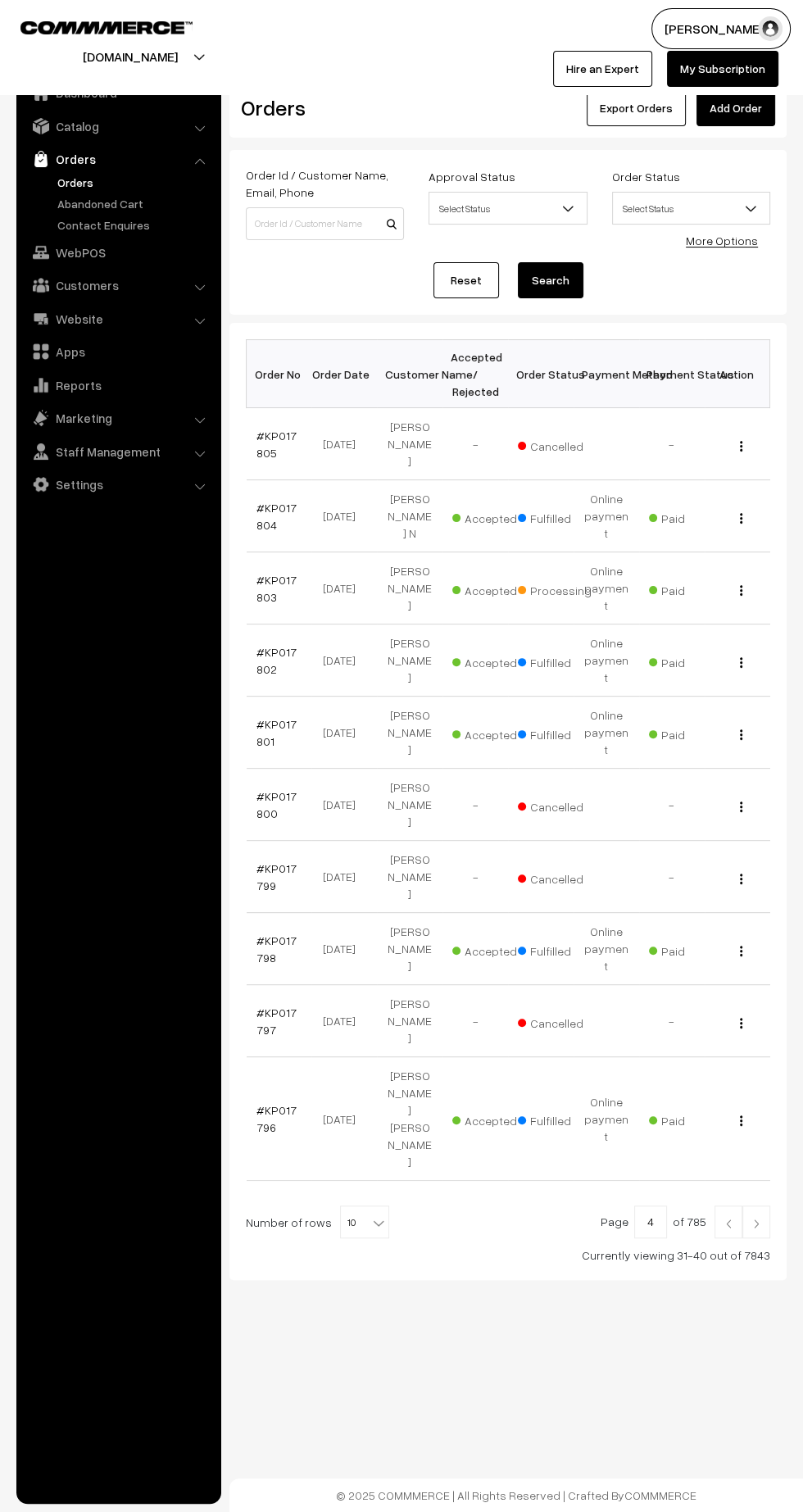
click at [263, 573] on link "#KP017803" at bounding box center [277, 588] width 40 height 31
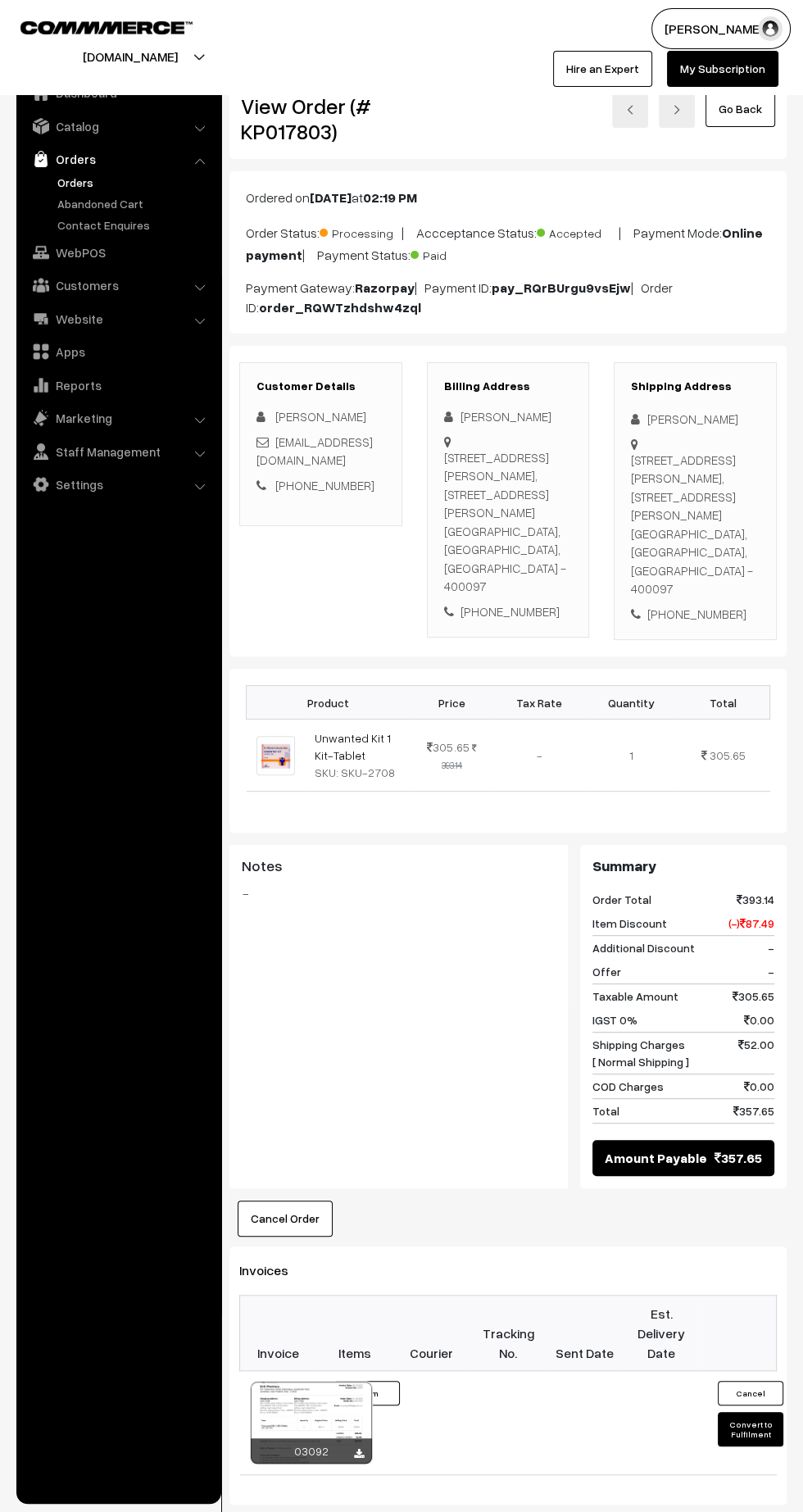
click at [363, 1449] on icon at bounding box center [358, 1454] width 9 height 10
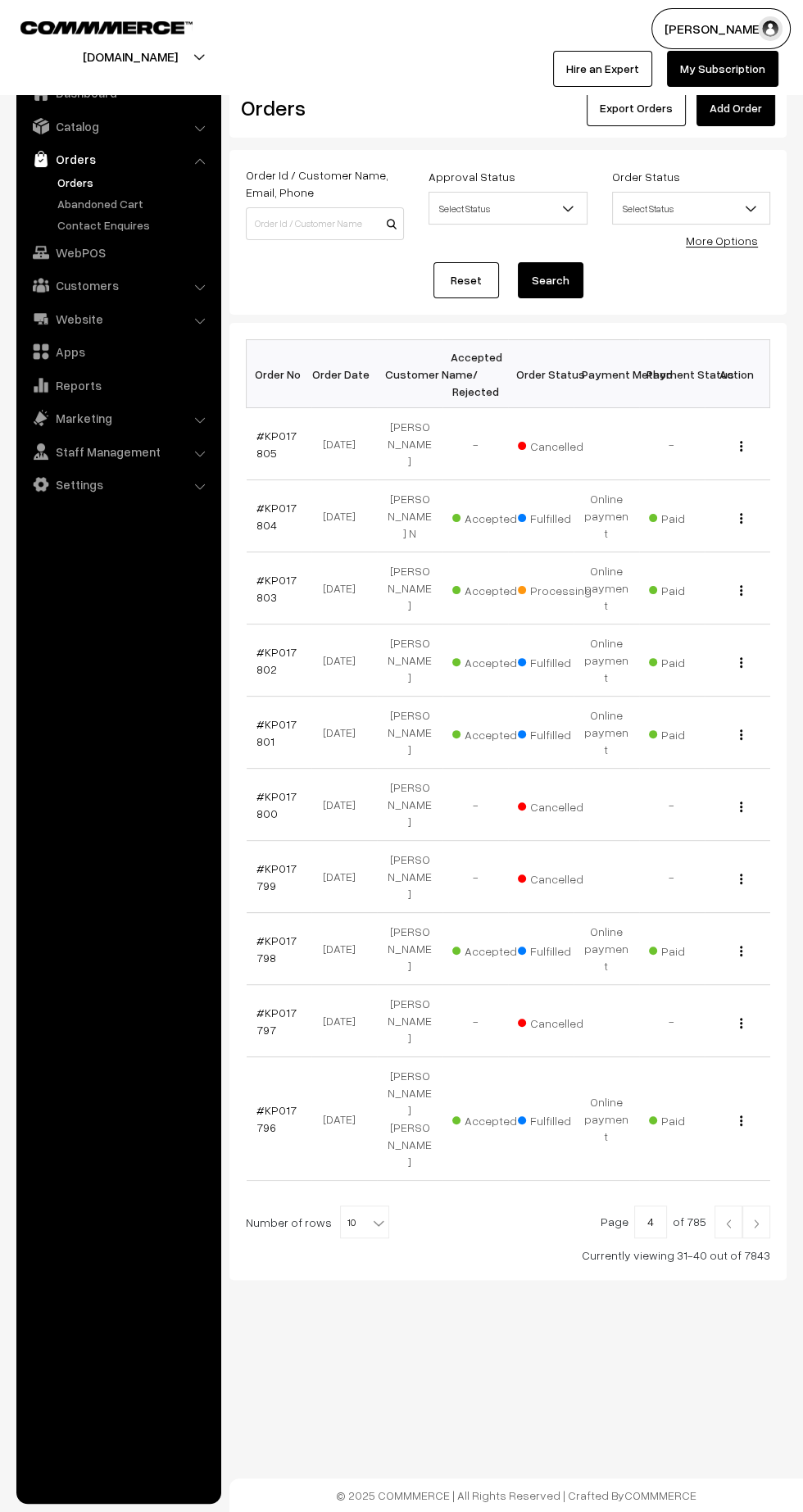
click at [756, 1218] on img at bounding box center [756, 1223] width 15 height 9
